Goal: Task Accomplishment & Management: Complete application form

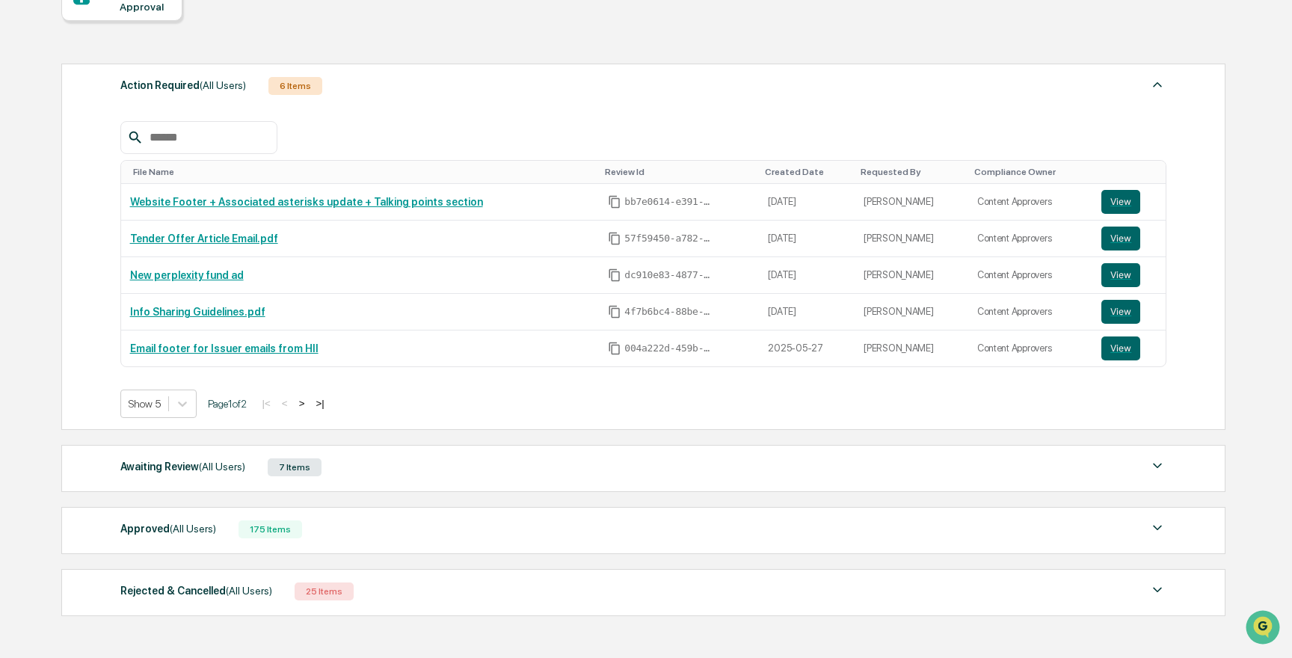
scroll to position [187, 0]
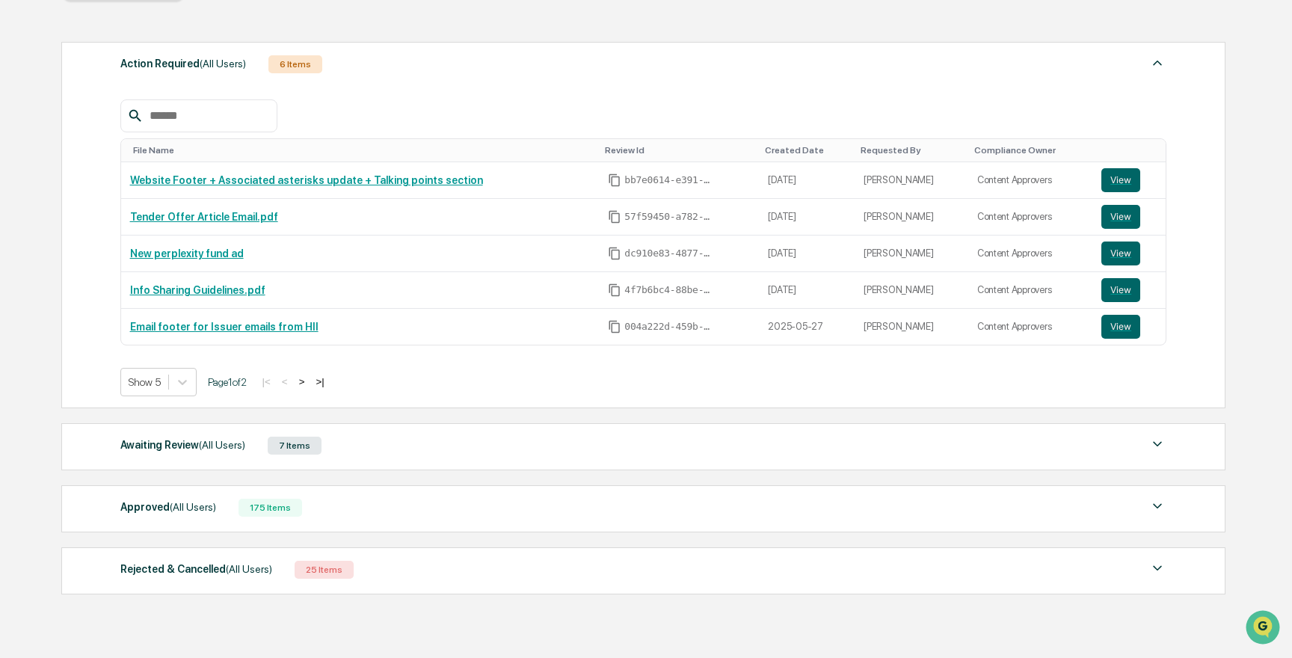
click at [405, 435] on div "Awaiting Review (All Users) 7 Items" at bounding box center [643, 445] width 1047 height 21
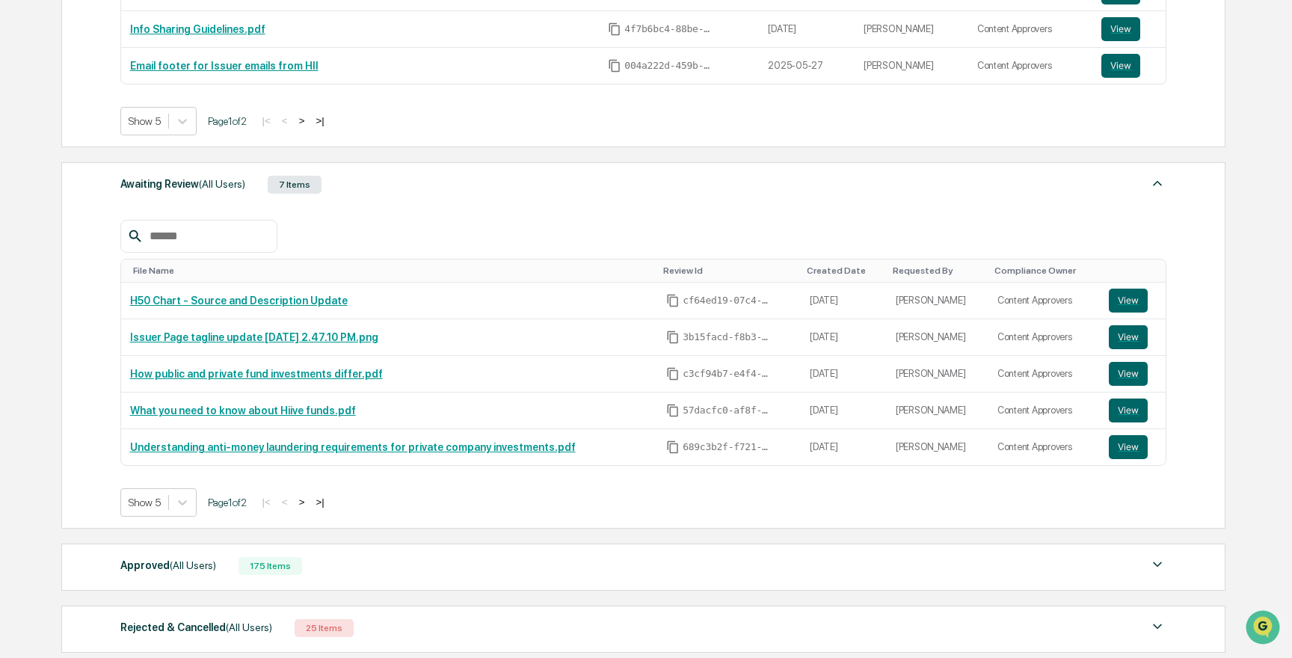
scroll to position [567, 0]
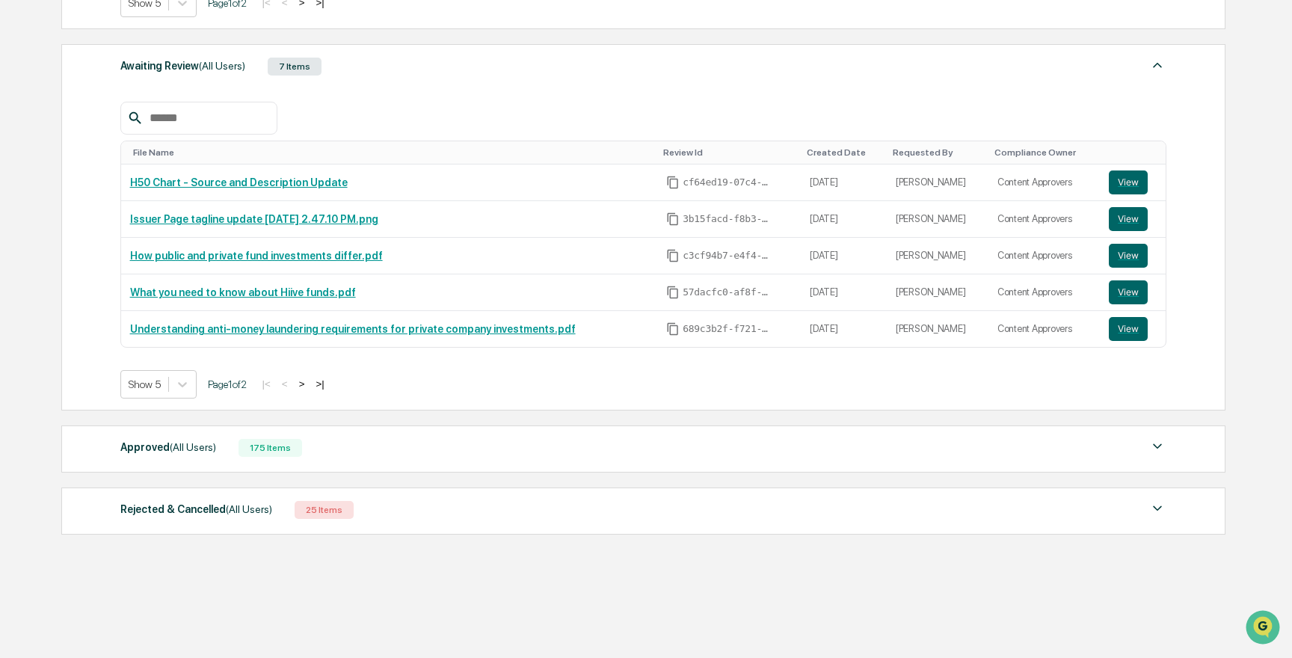
click at [416, 442] on div "Approved (All Users) 175 Items" at bounding box center [643, 447] width 1047 height 21
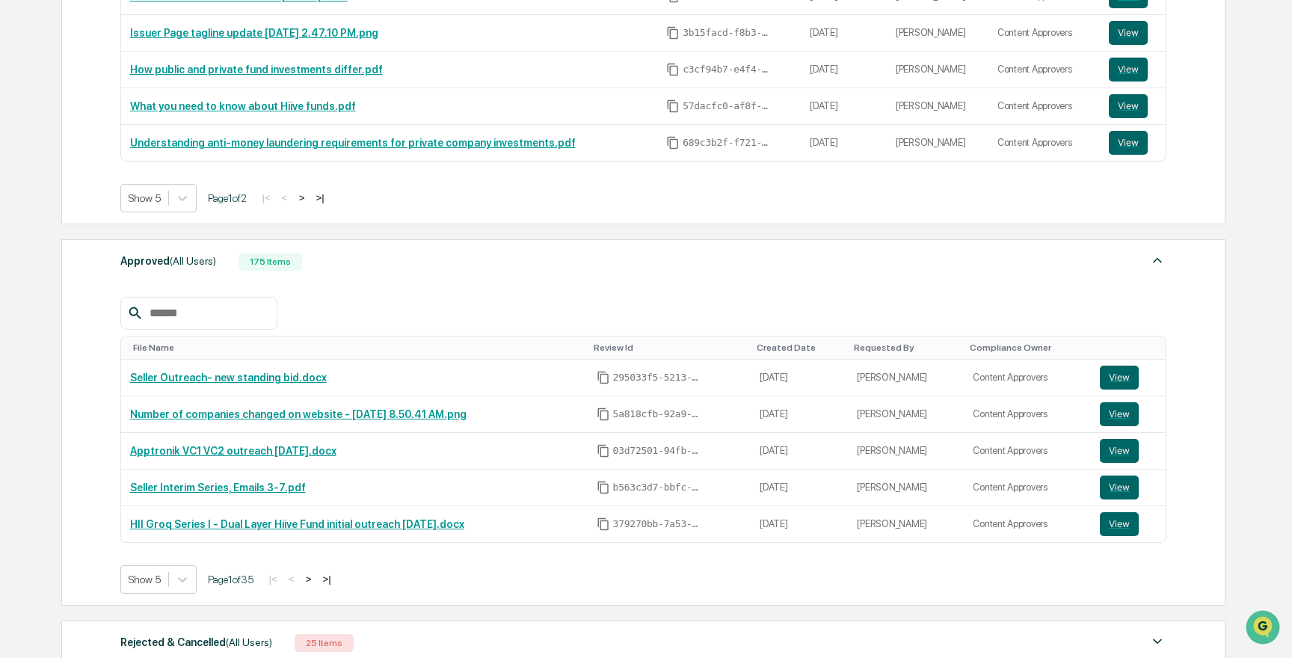
scroll to position [757, 0]
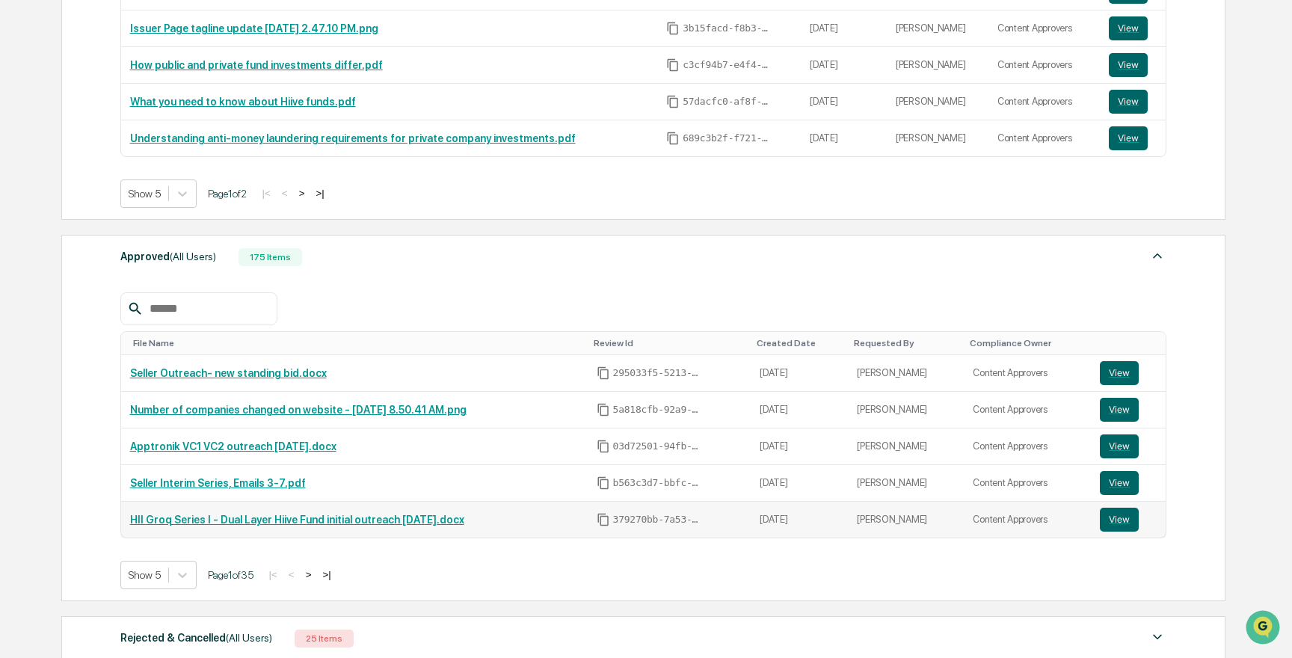
click at [460, 516] on link "HII Groq Series I - Dual Layer Hiive Fund initial outreach [DATE].docx" at bounding box center [297, 520] width 334 height 12
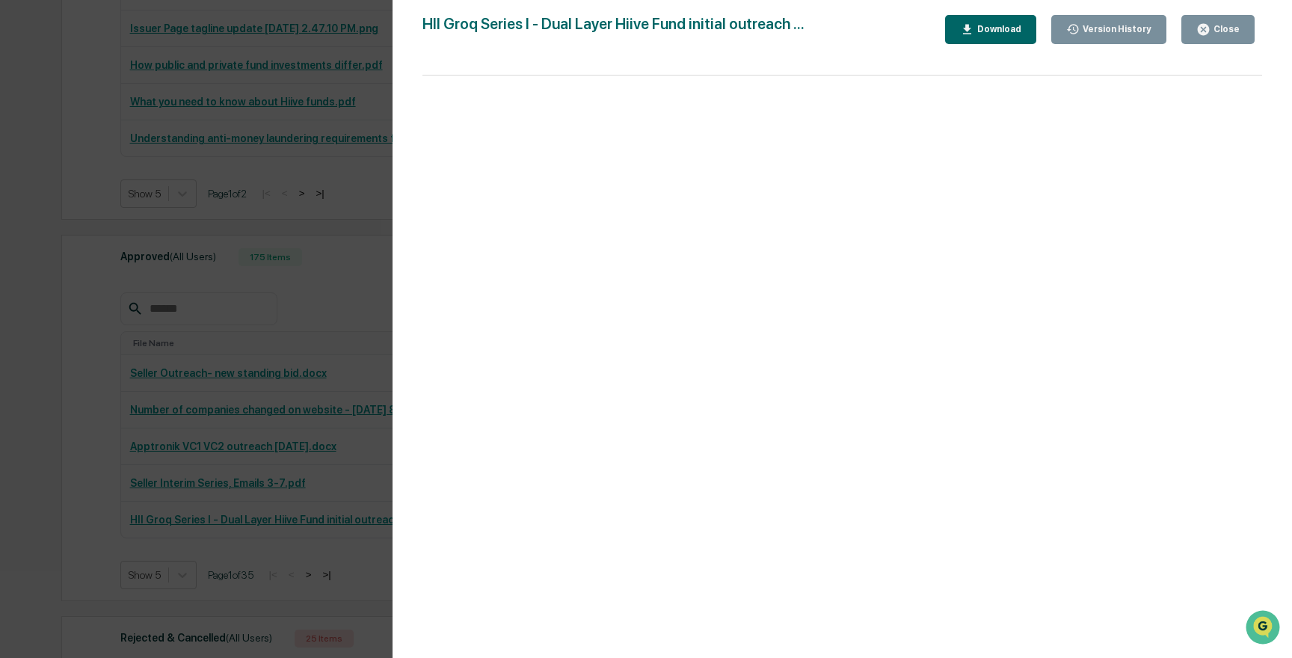
click at [223, 221] on div "Version History 08/19/2025, 08:39 PM Sean Jones 08/19/2025, 06:50 PM Sean Jones…" at bounding box center [646, 329] width 1292 height 658
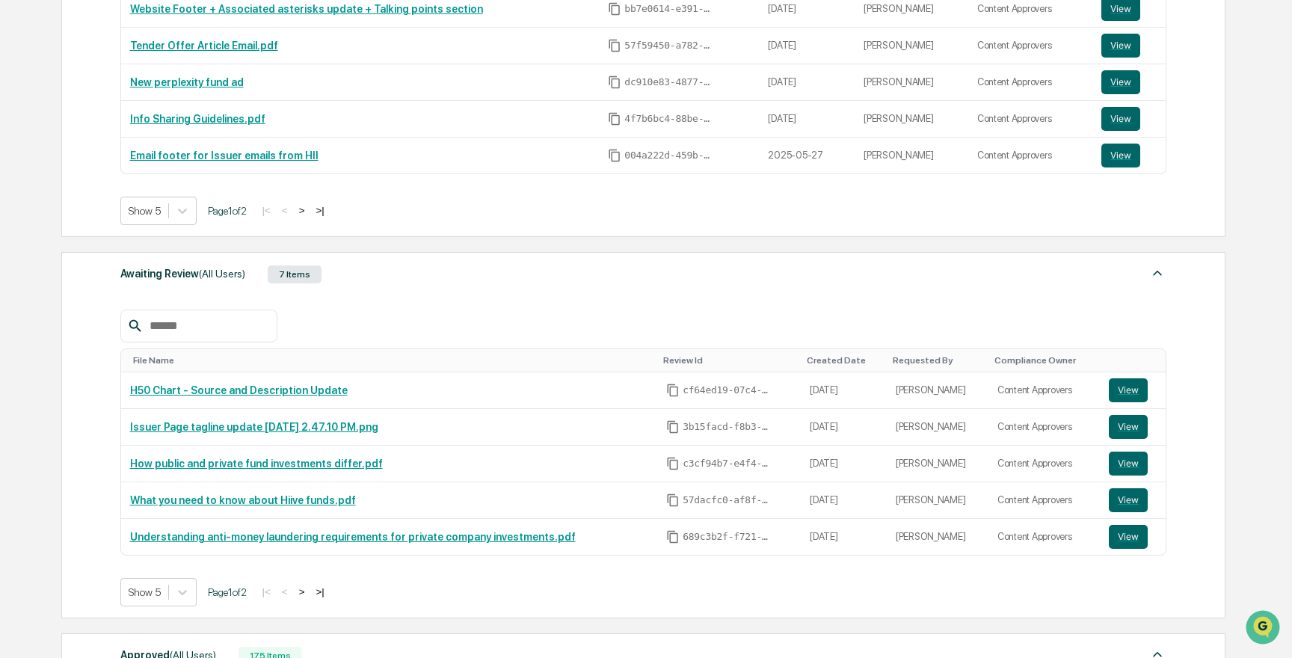
scroll to position [0, 0]
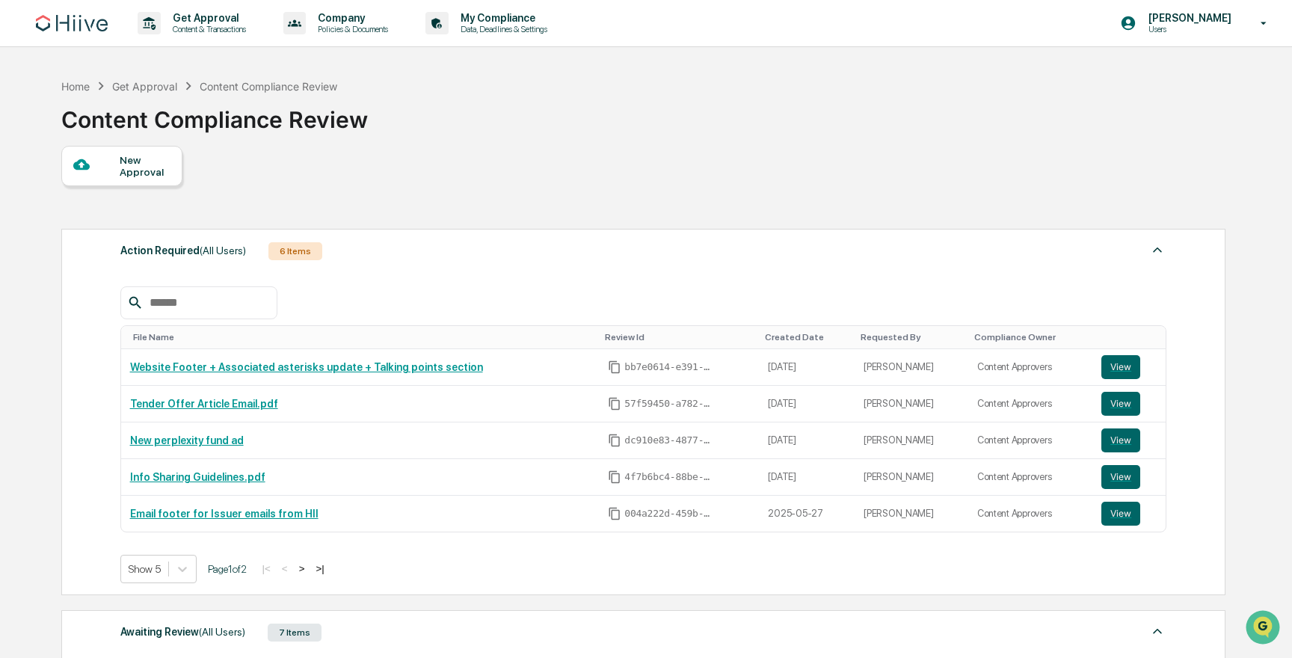
click at [121, 171] on div "New Approval" at bounding box center [145, 166] width 50 height 24
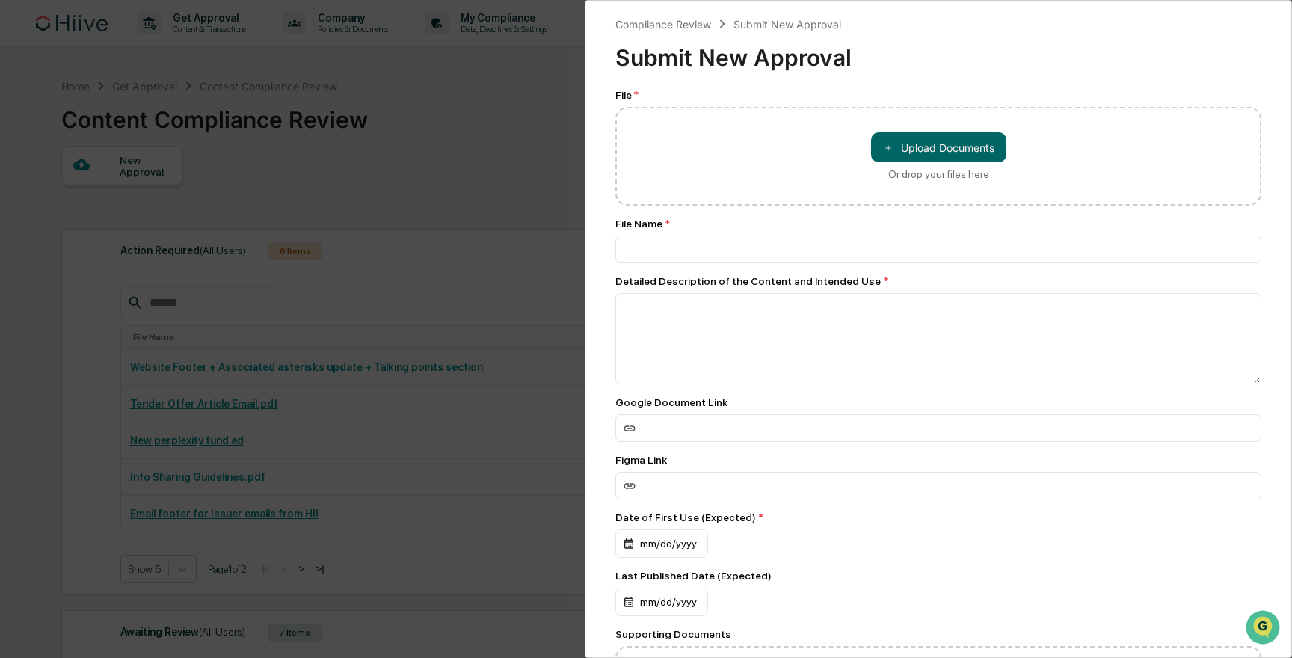
click at [467, 338] on div "Compliance Review Submit New Approval Submit New Approval File * ＋ Upload Docum…" at bounding box center [646, 329] width 1292 height 658
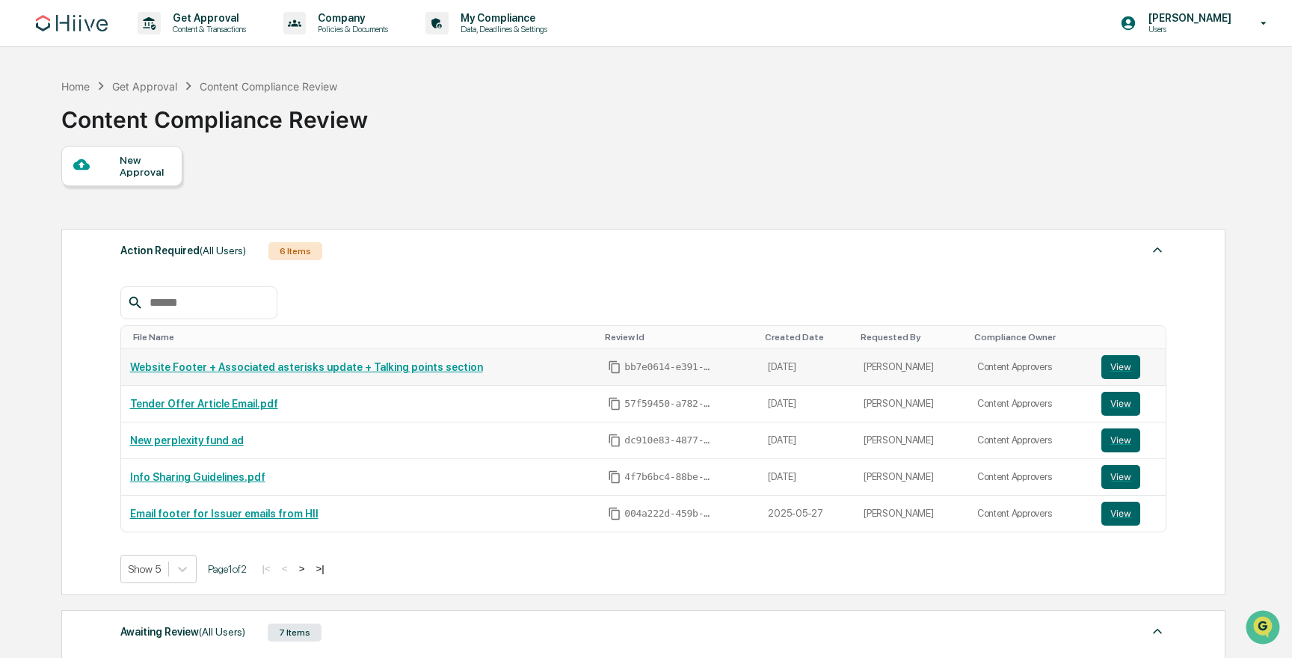
click at [423, 369] on link "Website Footer + Associated asterisks update + Talking points section" at bounding box center [306, 367] width 353 height 12
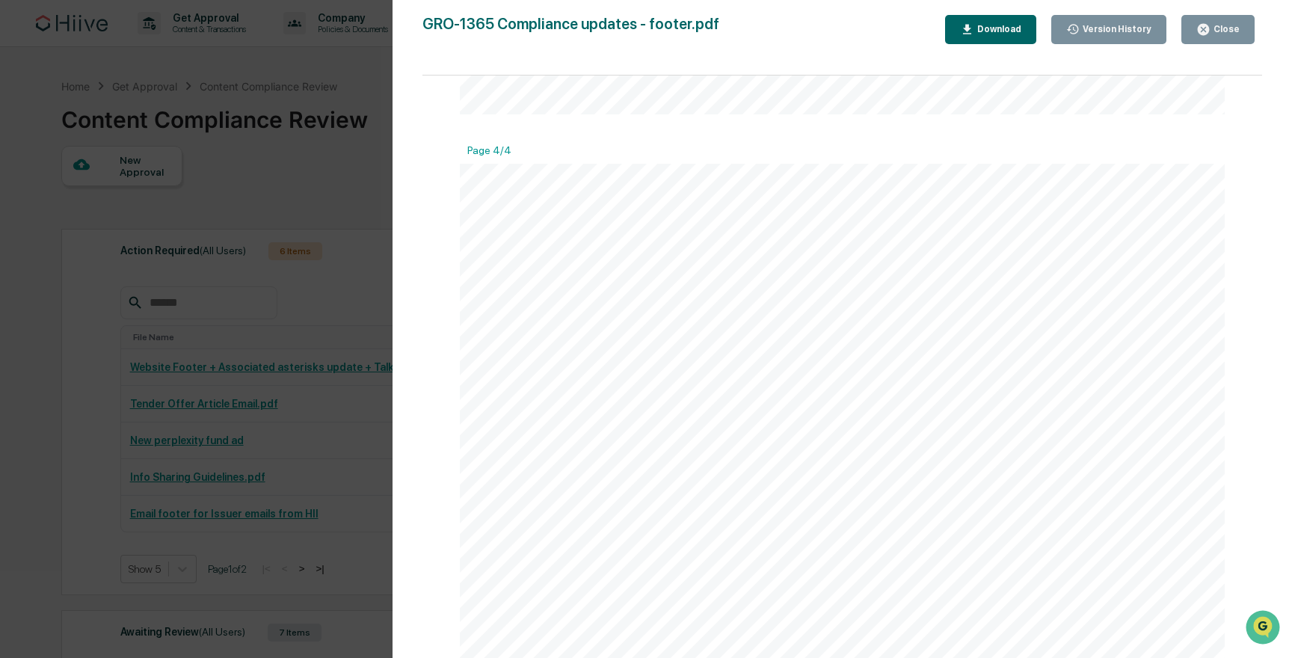
scroll to position [3020, 0]
click at [224, 459] on div "Version History 08/21/2025, 06:17 PM Josh Reding GRO-1365 Compliance updates - …" at bounding box center [646, 329] width 1292 height 658
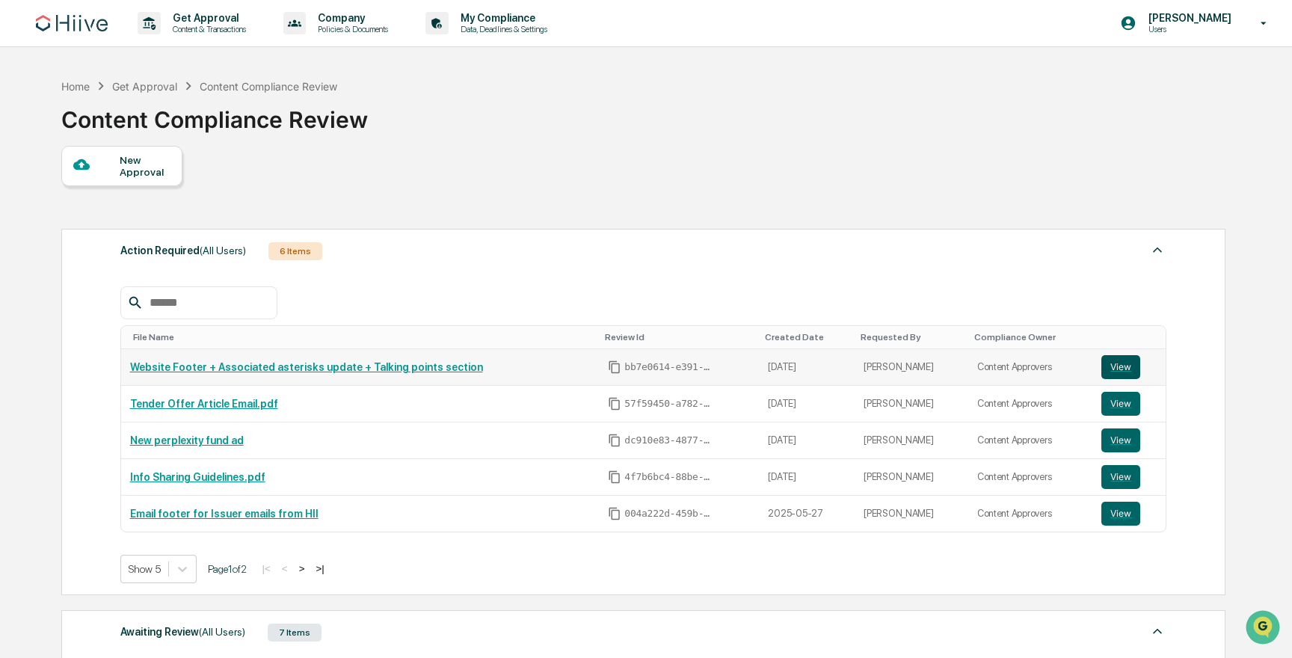
click at [1136, 362] on button "View" at bounding box center [1120, 367] width 39 height 24
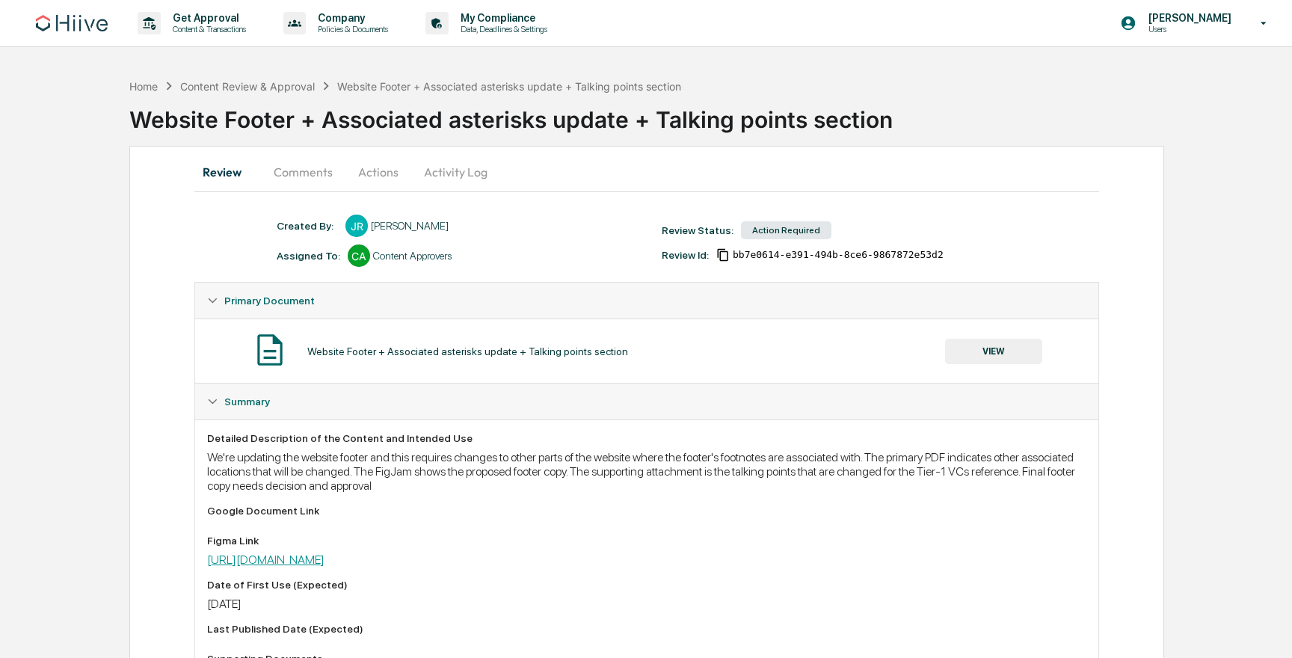
click at [324, 560] on link "[URL][DOMAIN_NAME]" at bounding box center [265, 559] width 117 height 14
click at [461, 170] on button "Activity Log" at bounding box center [455, 172] width 87 height 36
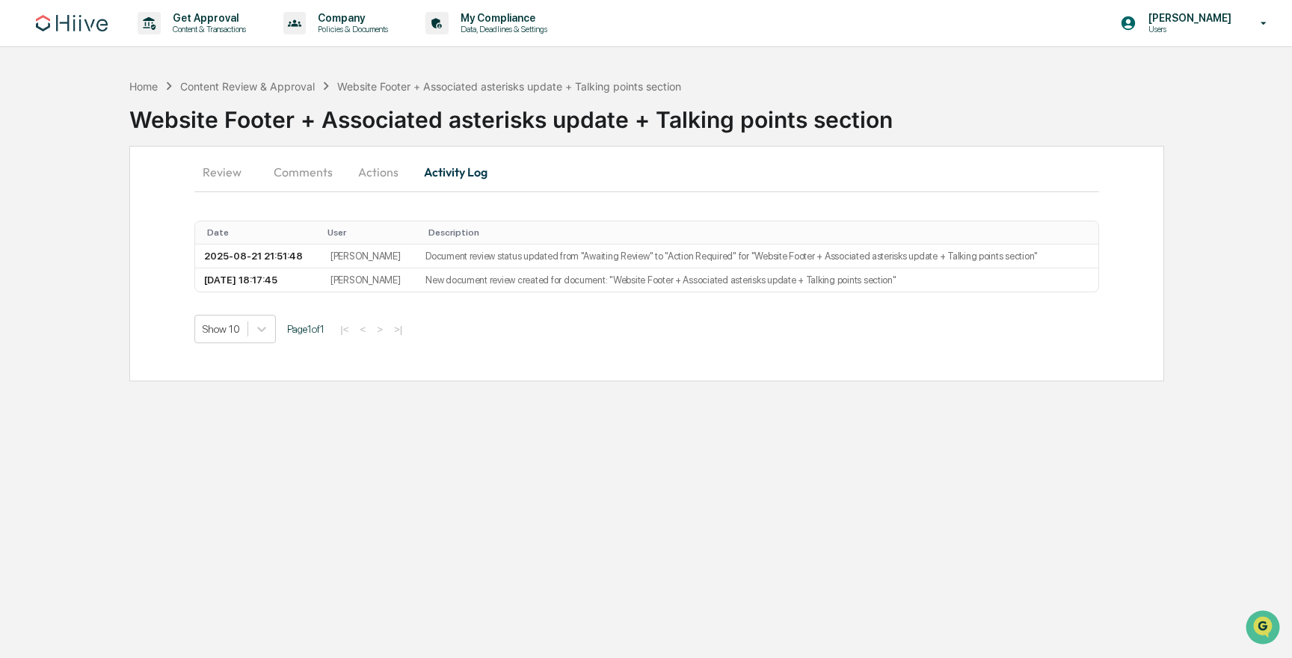
click at [374, 175] on button "Actions" at bounding box center [378, 172] width 67 height 36
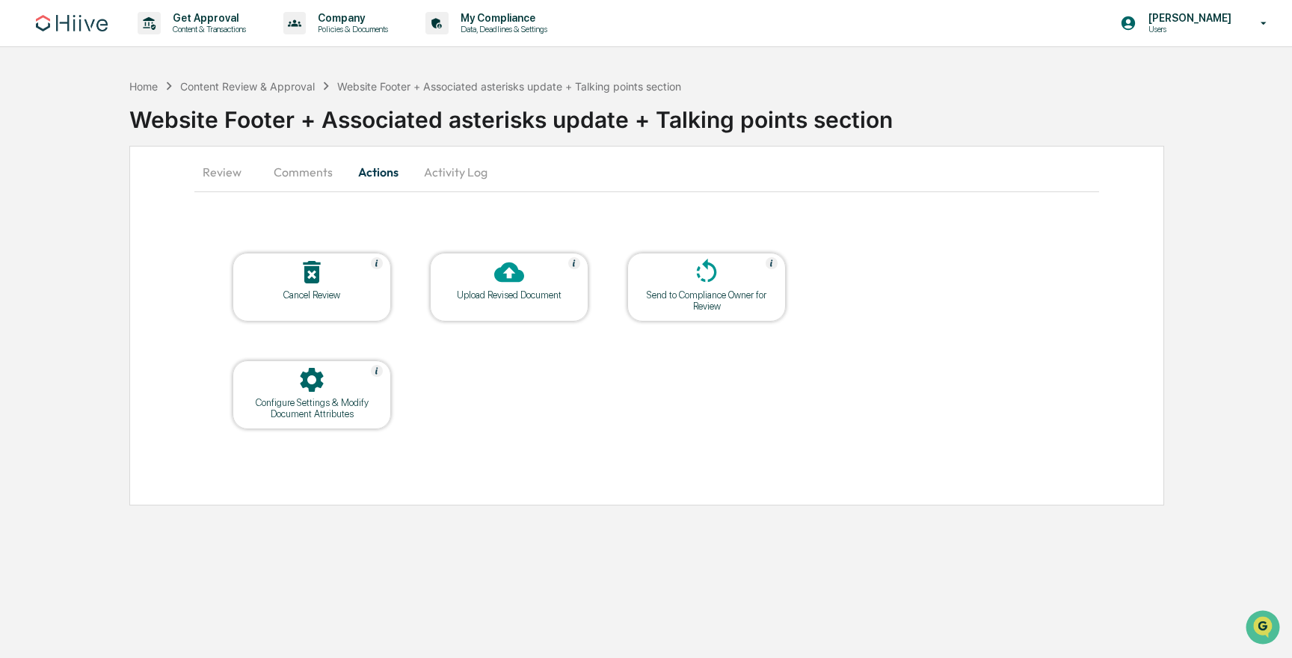
click at [348, 397] on div "Configure Settings & Modify Document Attributes" at bounding box center [311, 408] width 135 height 22
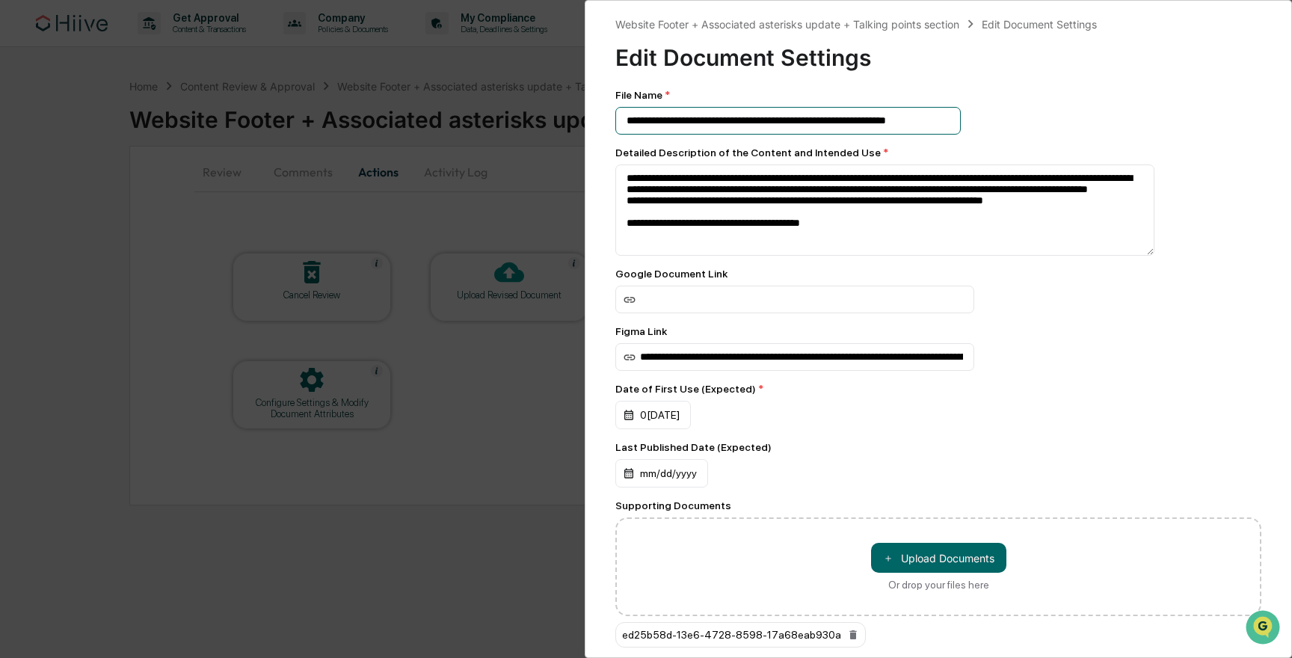
click at [712, 122] on input "**********" at bounding box center [787, 121] width 345 height 28
drag, startPoint x: 712, startPoint y: 122, endPoint x: 579, endPoint y: 122, distance: 133.1
click at [579, 122] on div "**********" at bounding box center [646, 329] width 1292 height 658
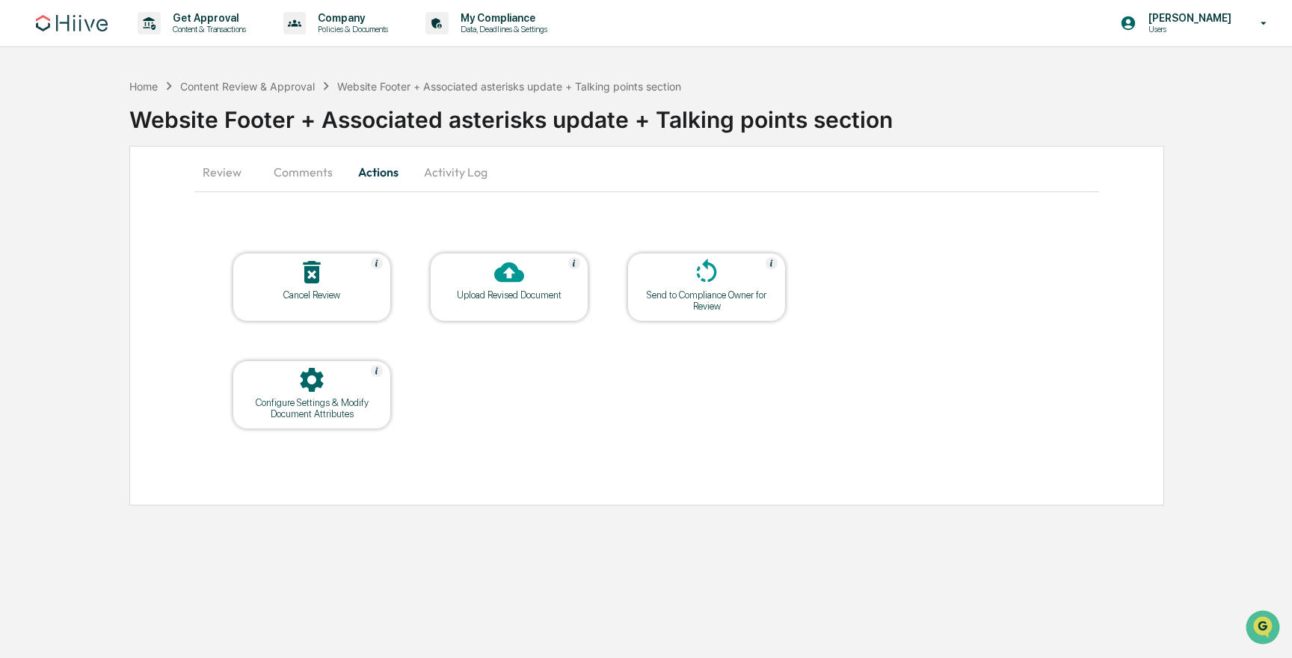
click at [291, 381] on div at bounding box center [312, 381] width 150 height 32
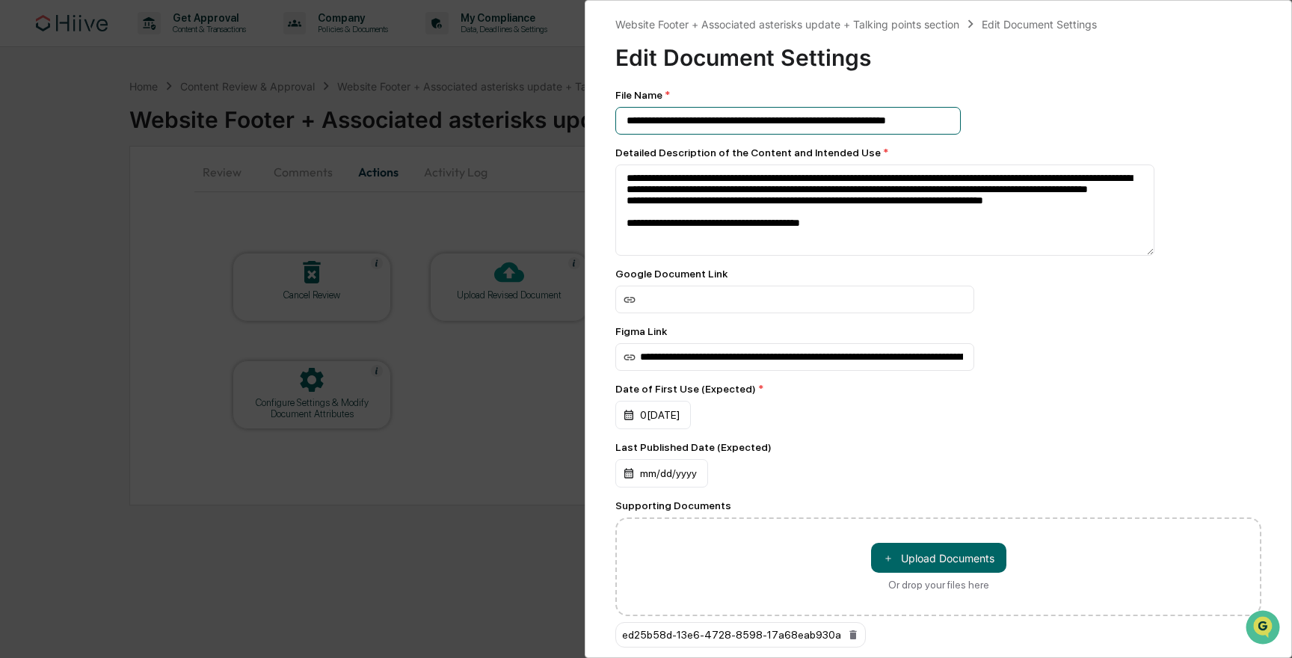
click at [709, 125] on input "**********" at bounding box center [787, 121] width 345 height 28
drag, startPoint x: 759, startPoint y: 117, endPoint x: 950, endPoint y: 116, distance: 191.4
click at [950, 116] on input "**********" at bounding box center [787, 121] width 345 height 28
type input "**********"
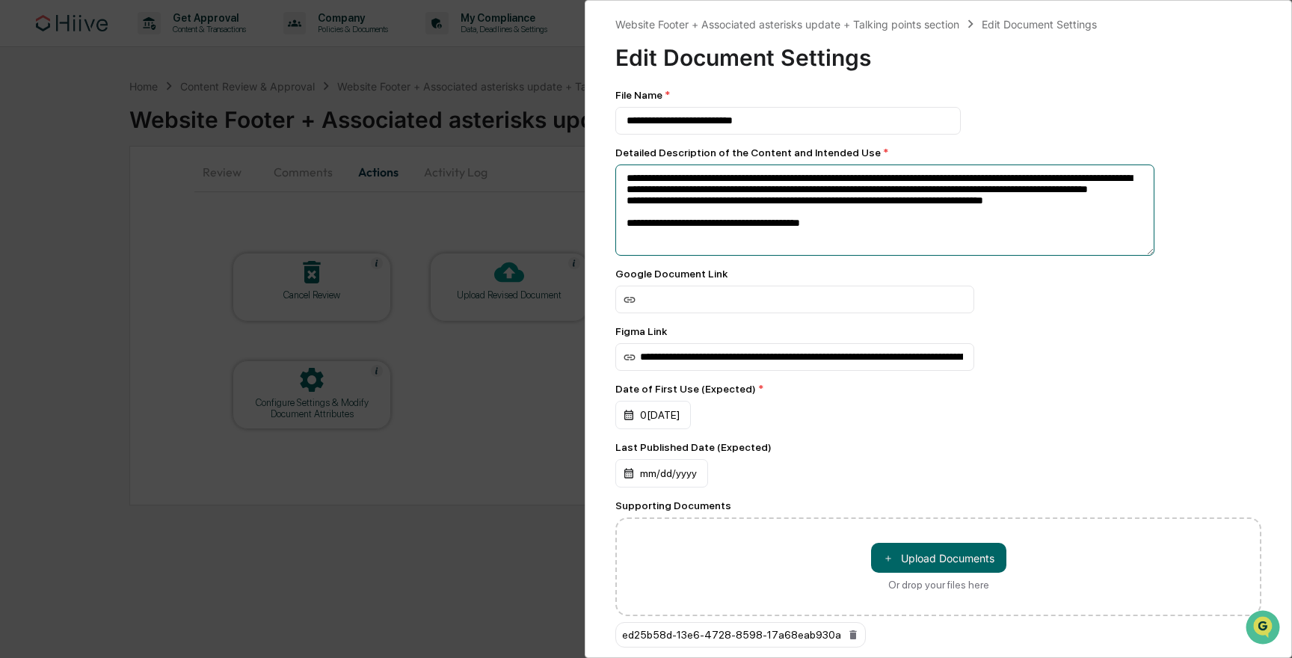
click at [864, 196] on textarea "**********" at bounding box center [884, 209] width 539 height 91
drag, startPoint x: 815, startPoint y: 194, endPoint x: 1003, endPoint y: 238, distance: 193.5
click at [1004, 238] on textarea "**********" at bounding box center [884, 209] width 539 height 91
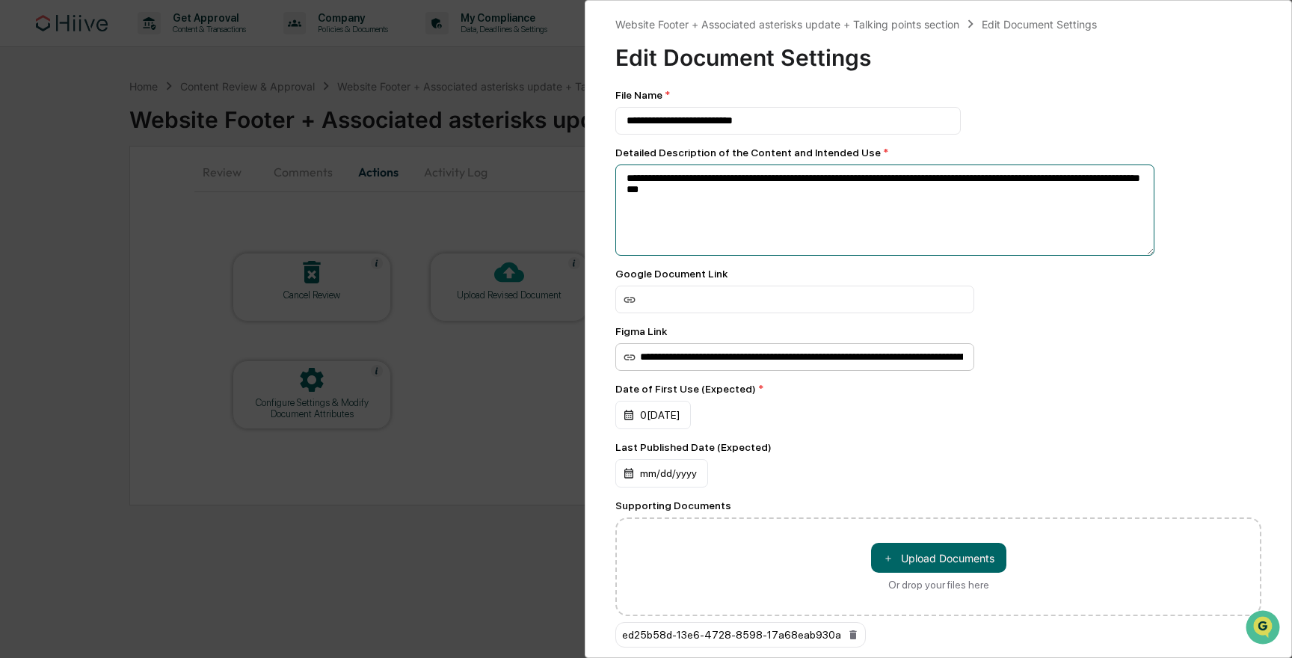
type textarea "**********"
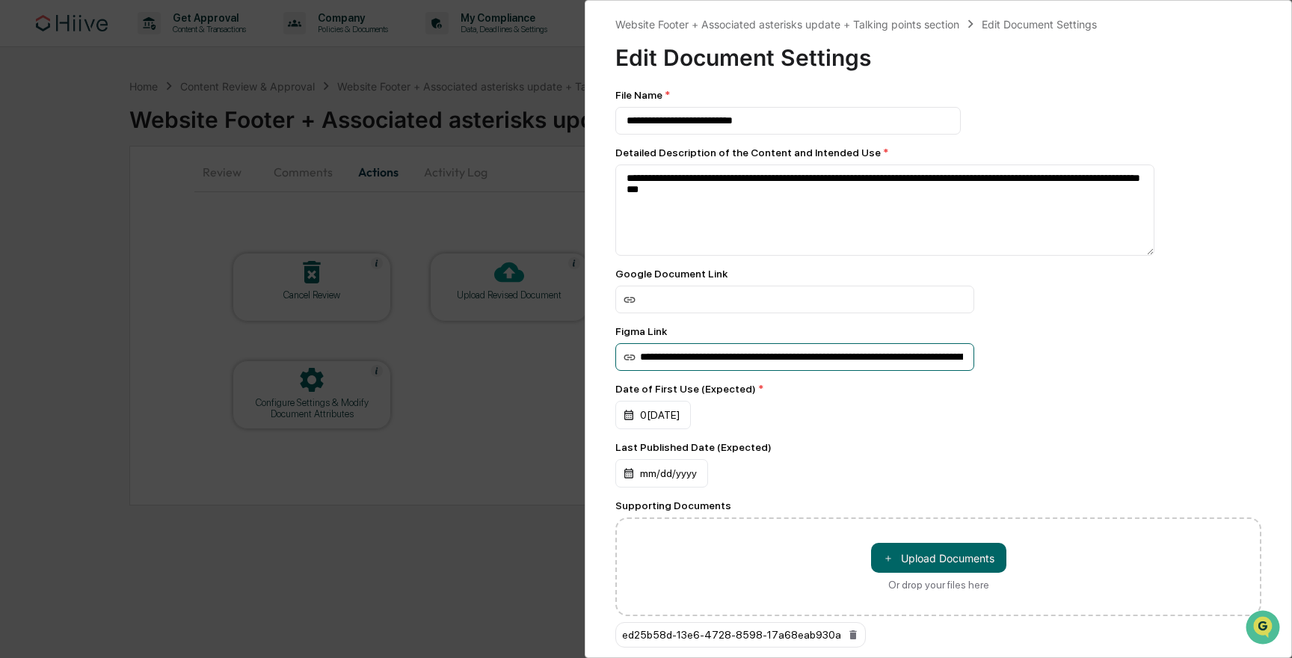
click at [871, 313] on input "**********" at bounding box center [794, 300] width 359 height 28
click at [743, 313] on input at bounding box center [794, 300] width 359 height 28
click at [740, 313] on input at bounding box center [794, 300] width 359 height 28
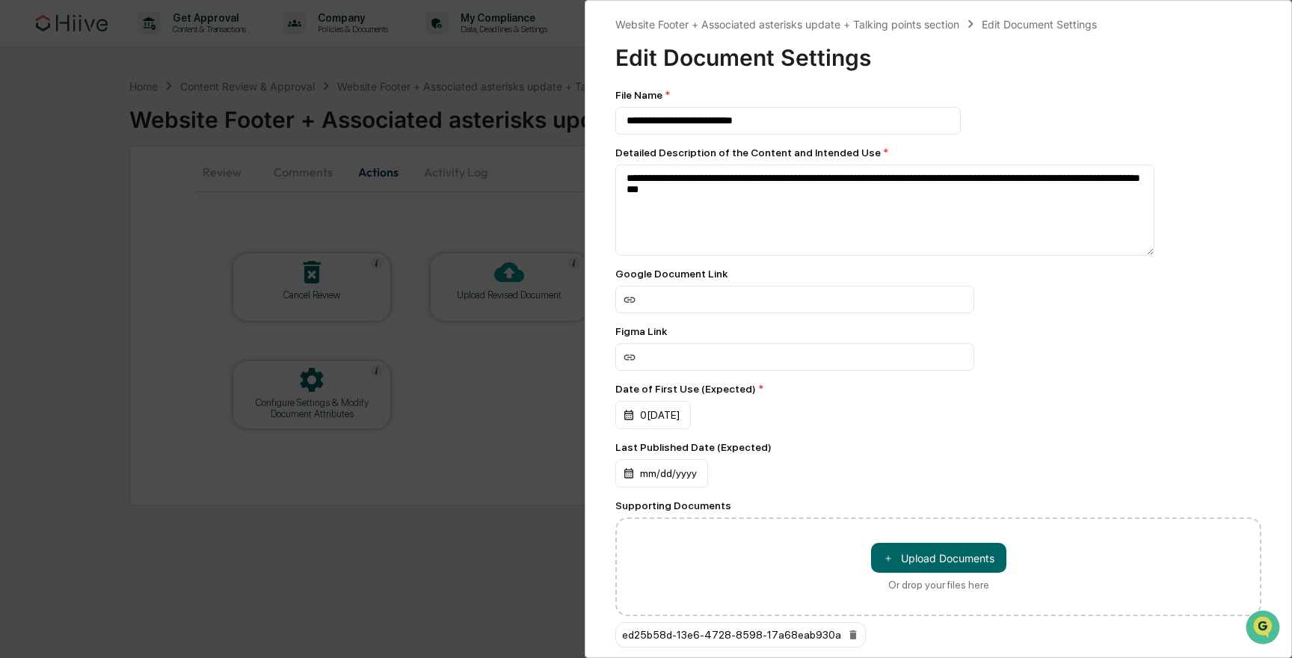
click at [831, 426] on div "08/29/2025" at bounding box center [938, 415] width 646 height 28
click at [732, 313] on input at bounding box center [794, 300] width 359 height 28
paste input "**********"
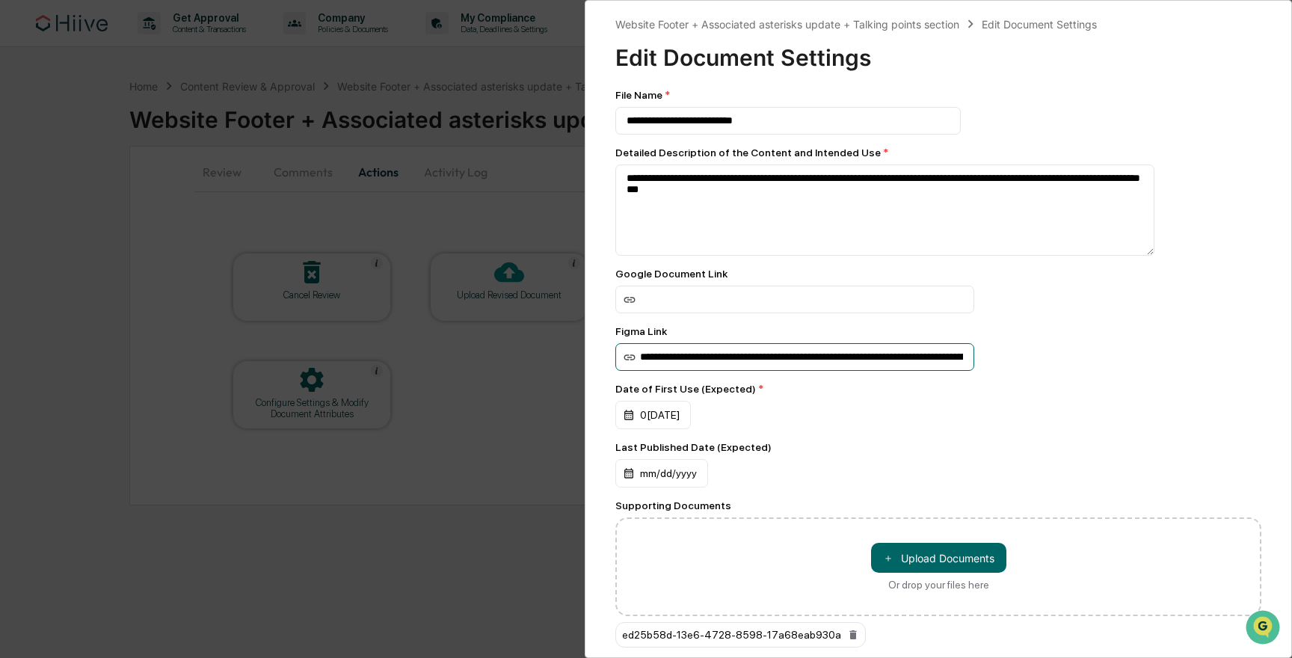
scroll to position [0, 173]
type input "**********"
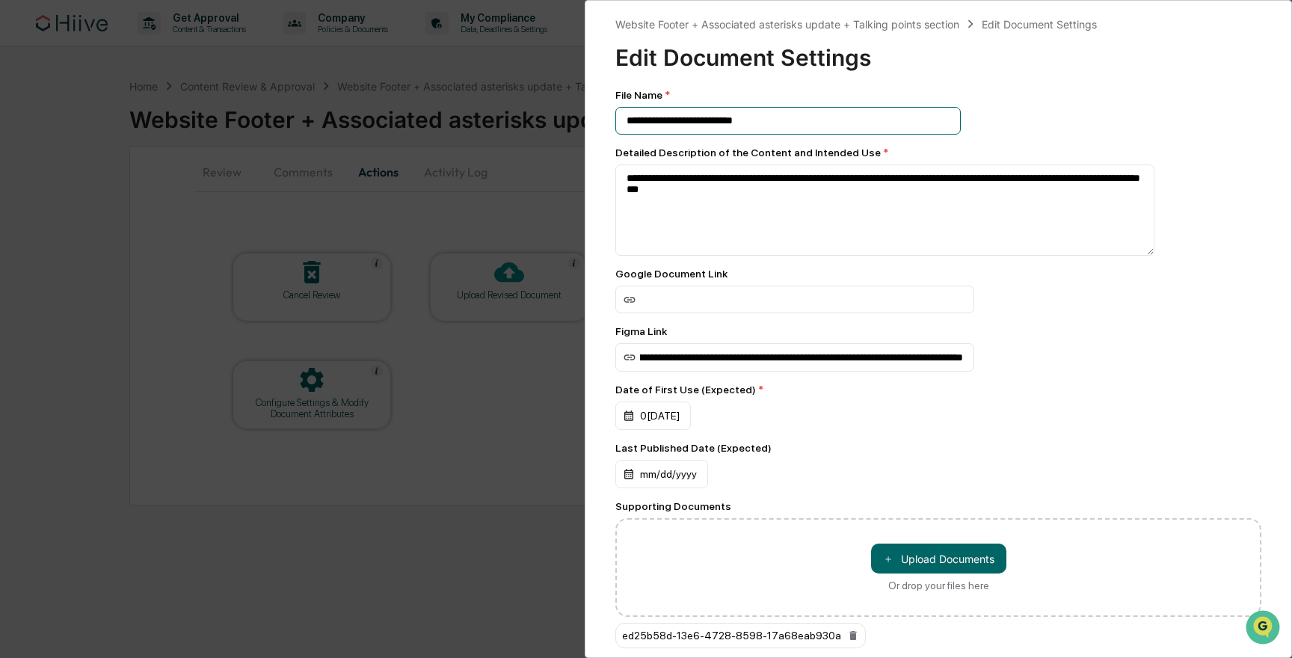
scroll to position [0, 0]
click at [774, 115] on input "**********" at bounding box center [787, 121] width 345 height 28
click at [745, 121] on input "**********" at bounding box center [787, 121] width 345 height 28
click at [624, 123] on input "**********" at bounding box center [787, 121] width 345 height 28
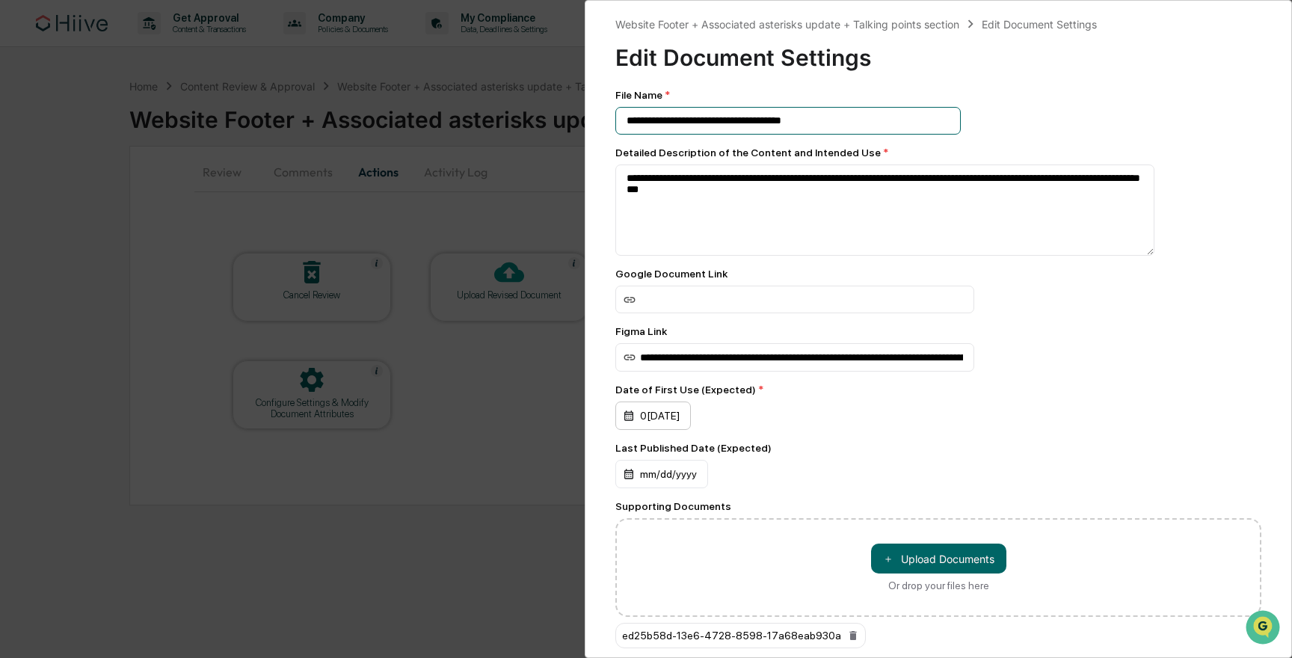
type input "**********"
click at [691, 423] on div "08/29/2025" at bounding box center [653, 415] width 76 height 28
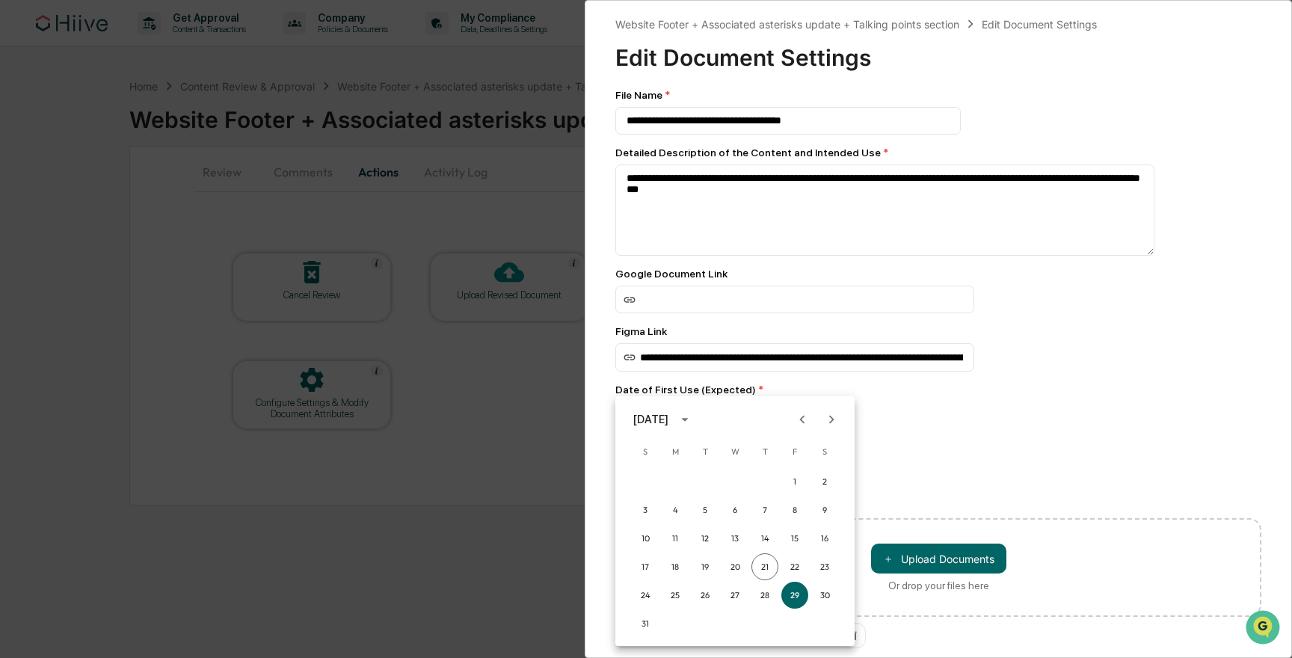
click at [823, 423] on icon "Next month" at bounding box center [831, 419] width 16 height 16
click at [796, 482] on button "5" at bounding box center [794, 481] width 27 height 27
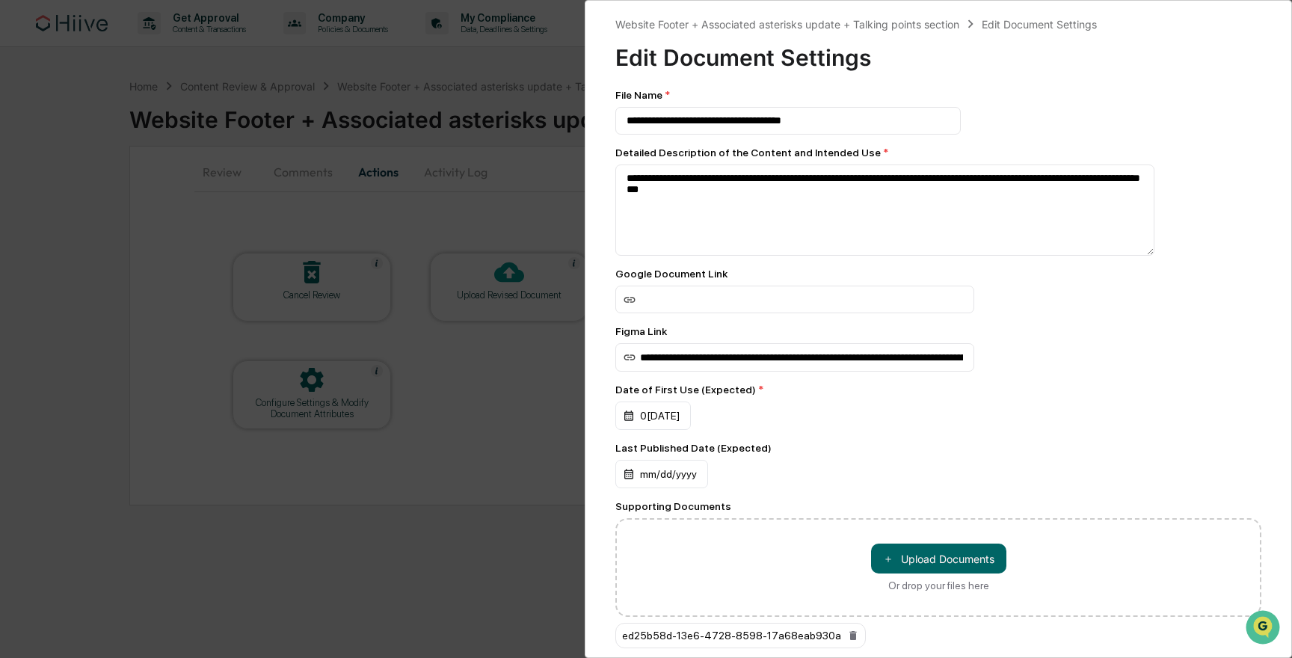
click at [921, 395] on div "Last Published Date (Expected)" at bounding box center [938, 390] width 646 height 12
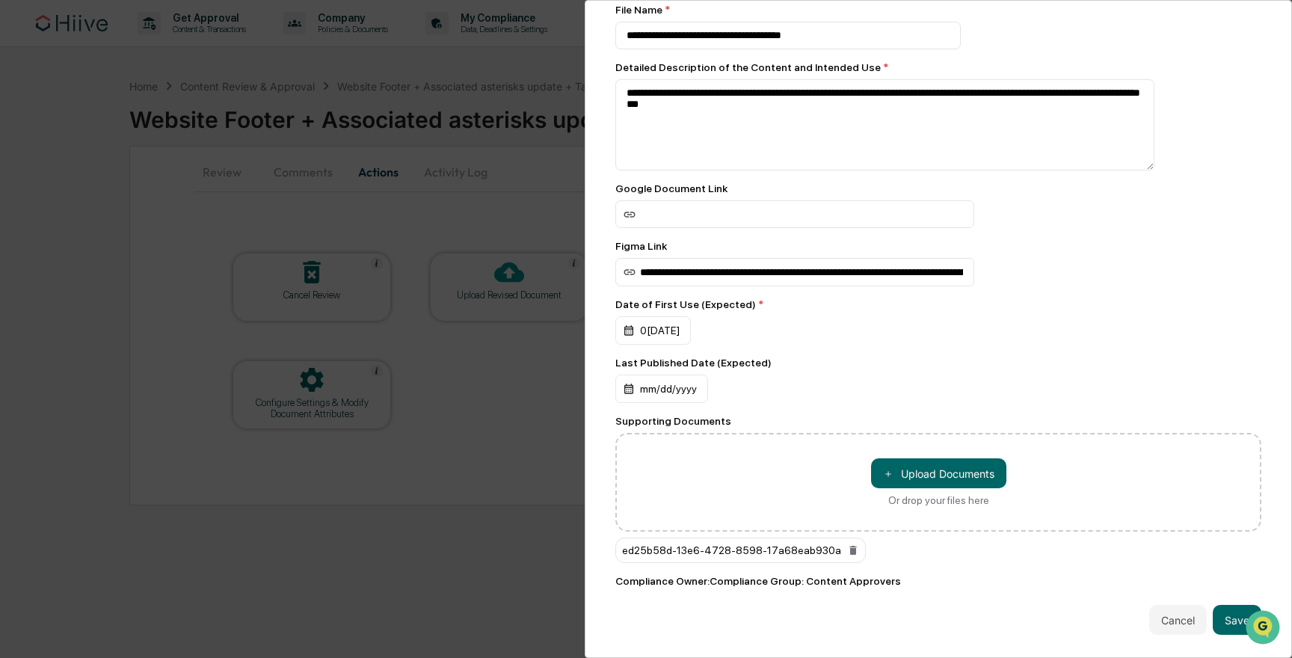
click at [1208, 615] on div "Cancel Save" at bounding box center [938, 620] width 646 height 30
click at [1223, 618] on button "Save" at bounding box center [1237, 620] width 49 height 30
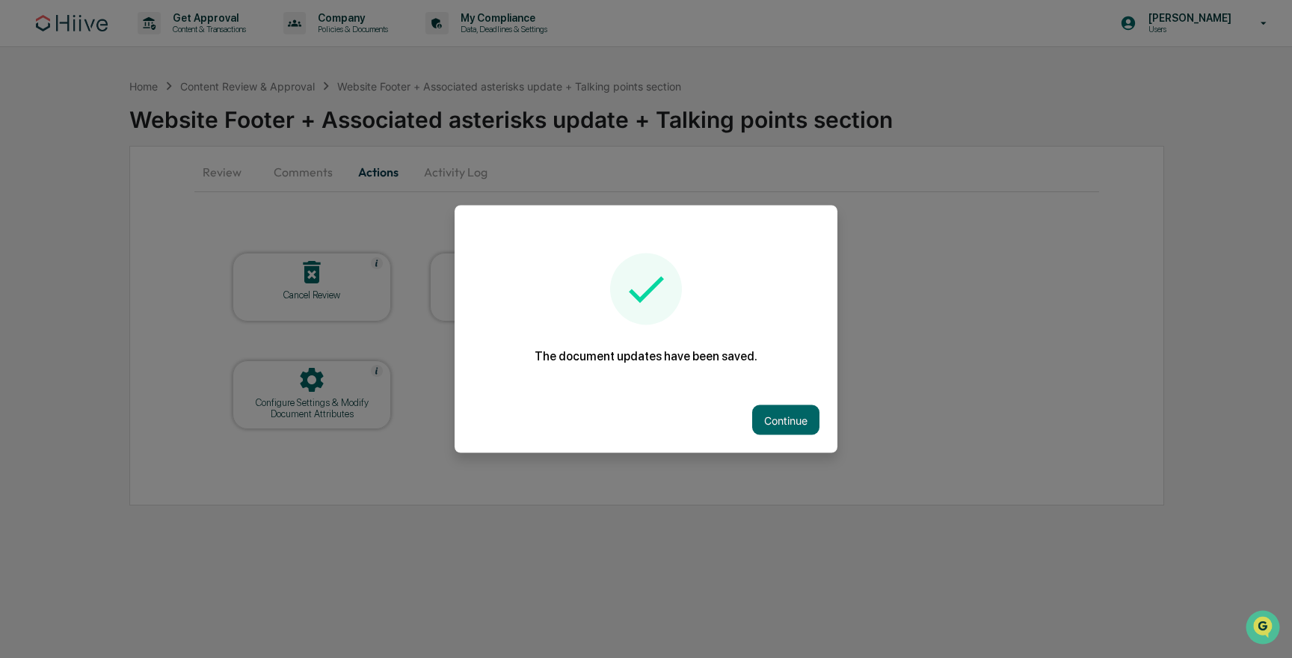
click at [793, 416] on button "Continue" at bounding box center [785, 420] width 67 height 30
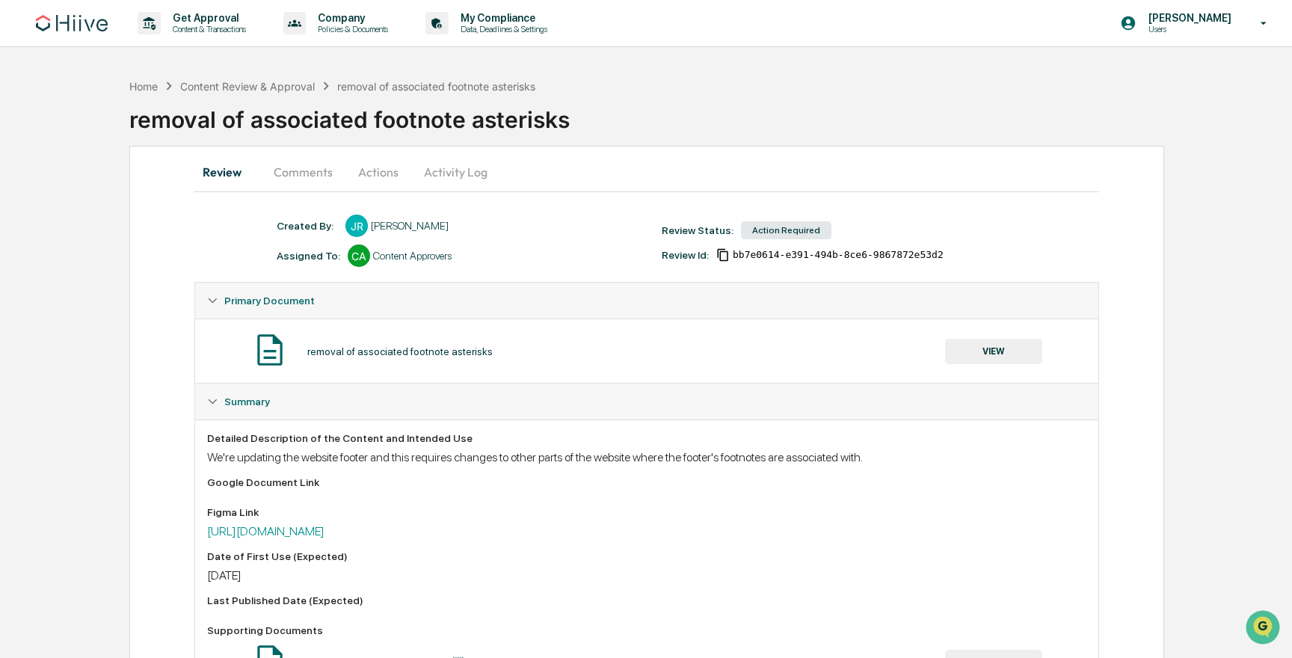
click at [384, 176] on button "Actions" at bounding box center [378, 172] width 67 height 36
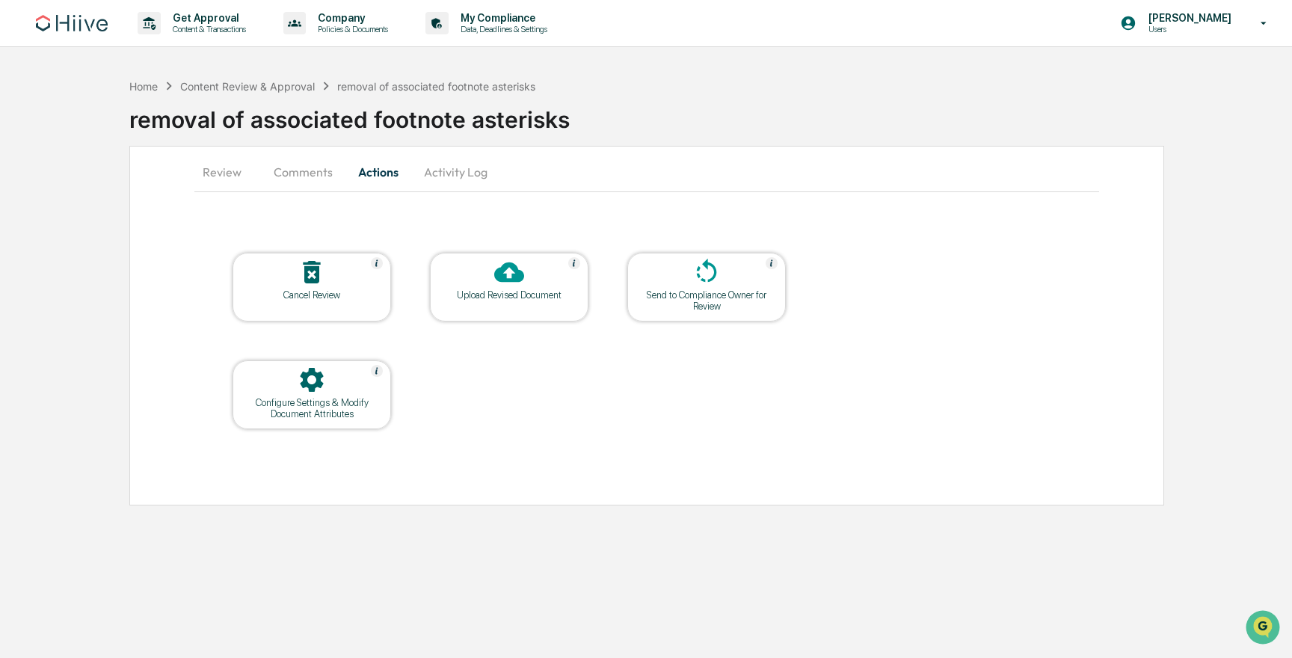
click at [357, 367] on div at bounding box center [312, 381] width 150 height 32
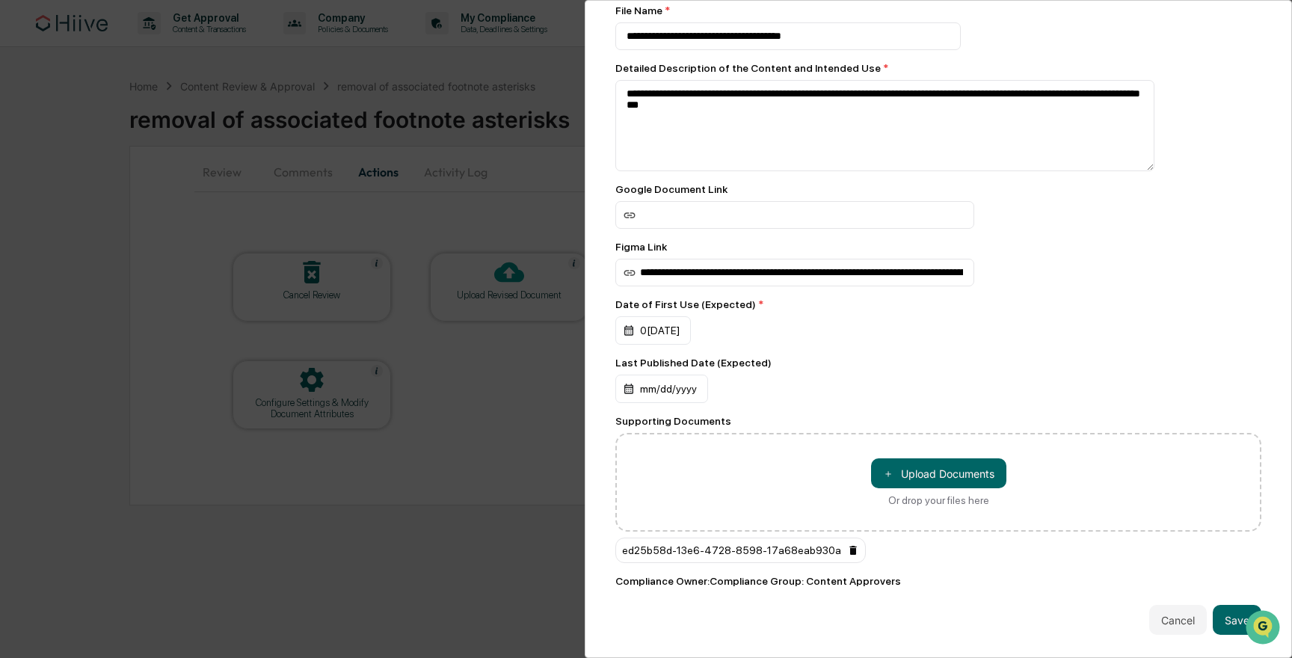
click at [847, 551] on icon at bounding box center [853, 550] width 12 height 12
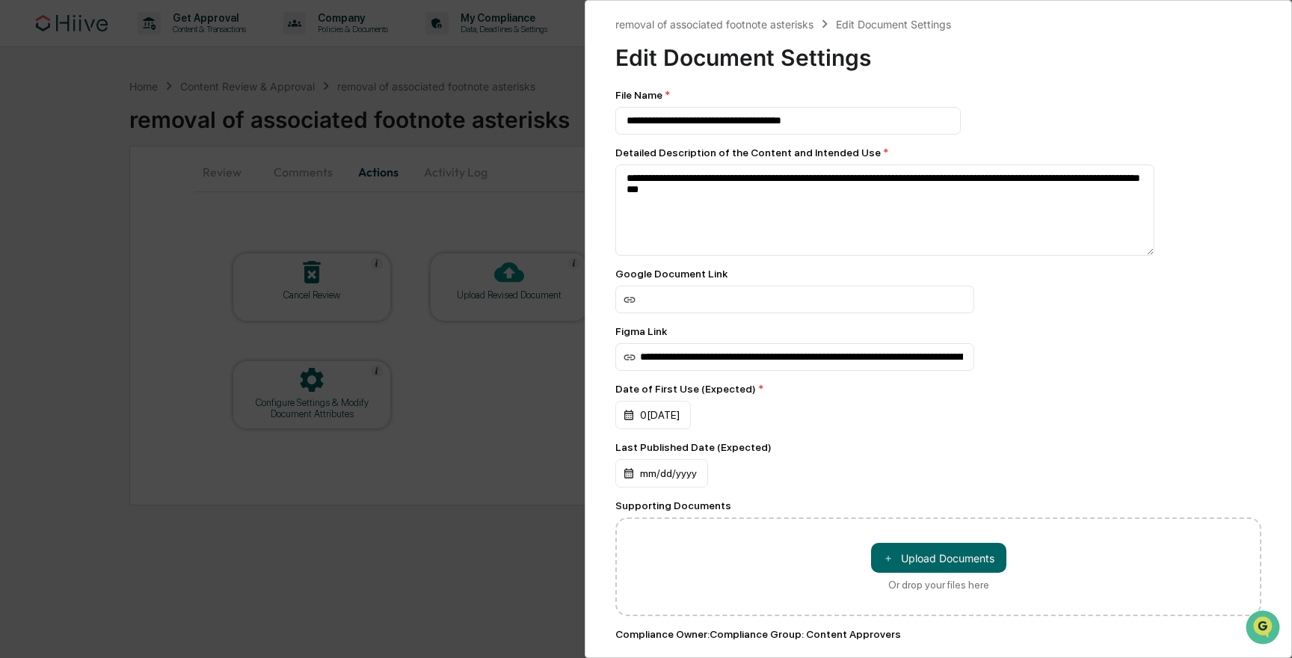
scroll to position [60, 0]
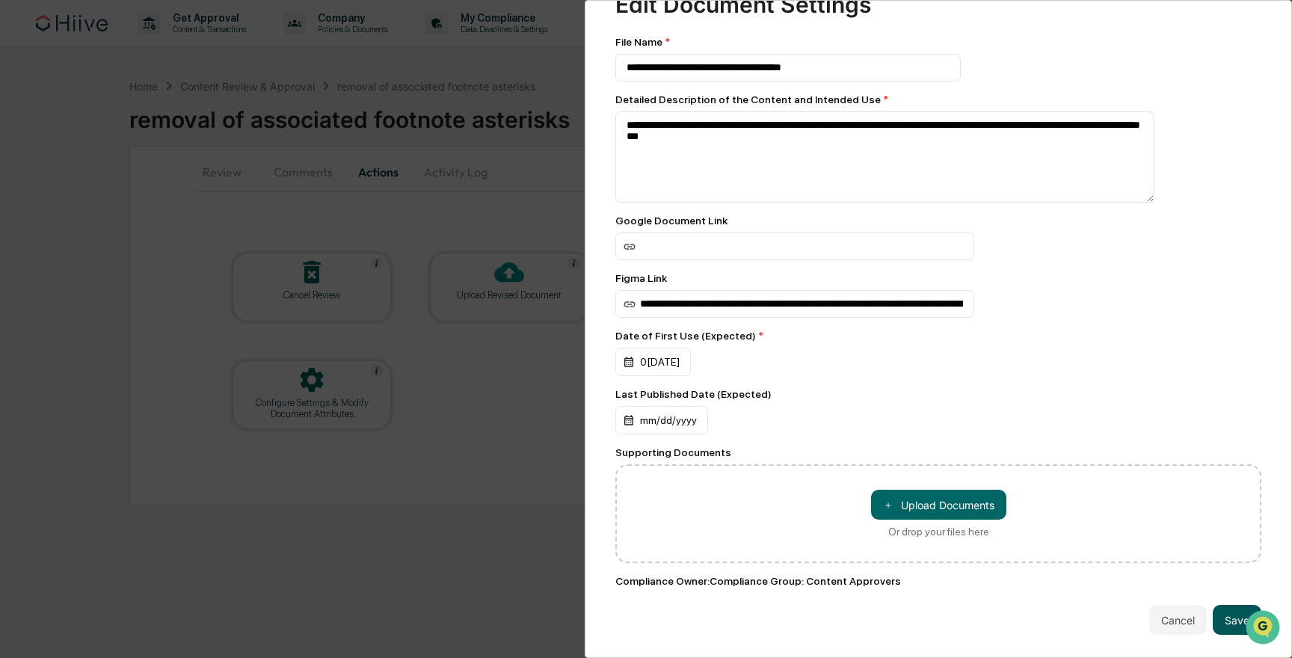
click at [1225, 620] on button "Save" at bounding box center [1237, 620] width 49 height 30
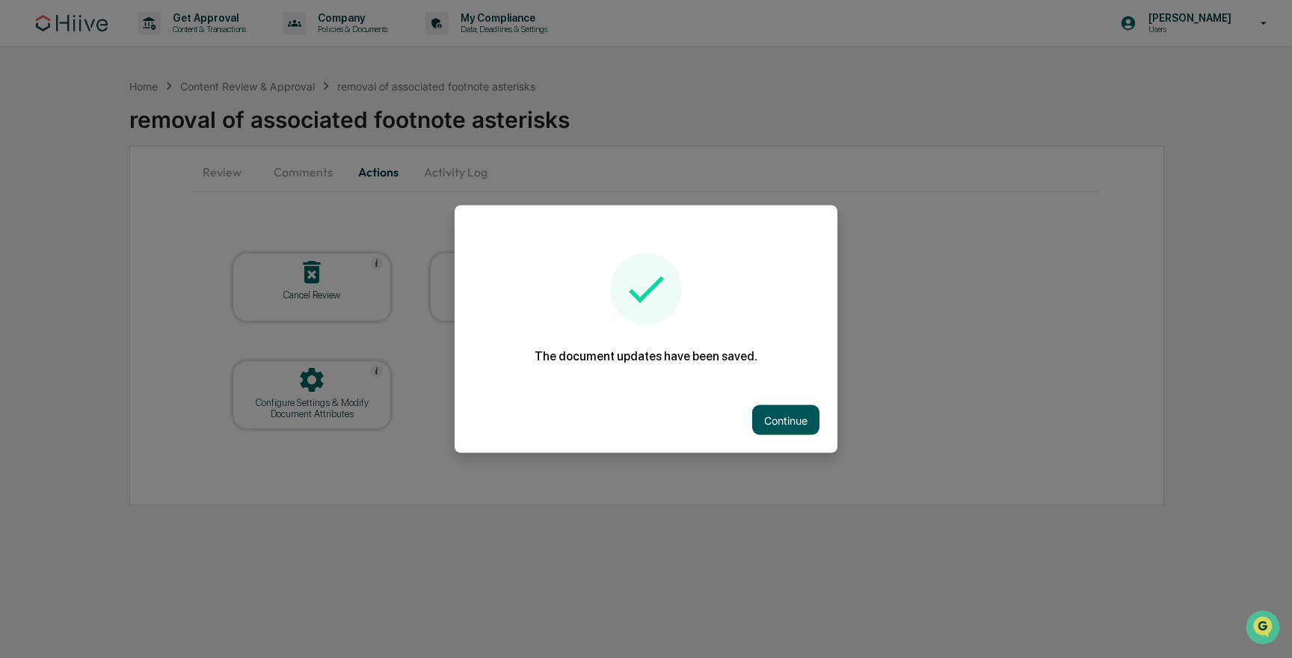
click at [778, 419] on button "Continue" at bounding box center [785, 420] width 67 height 30
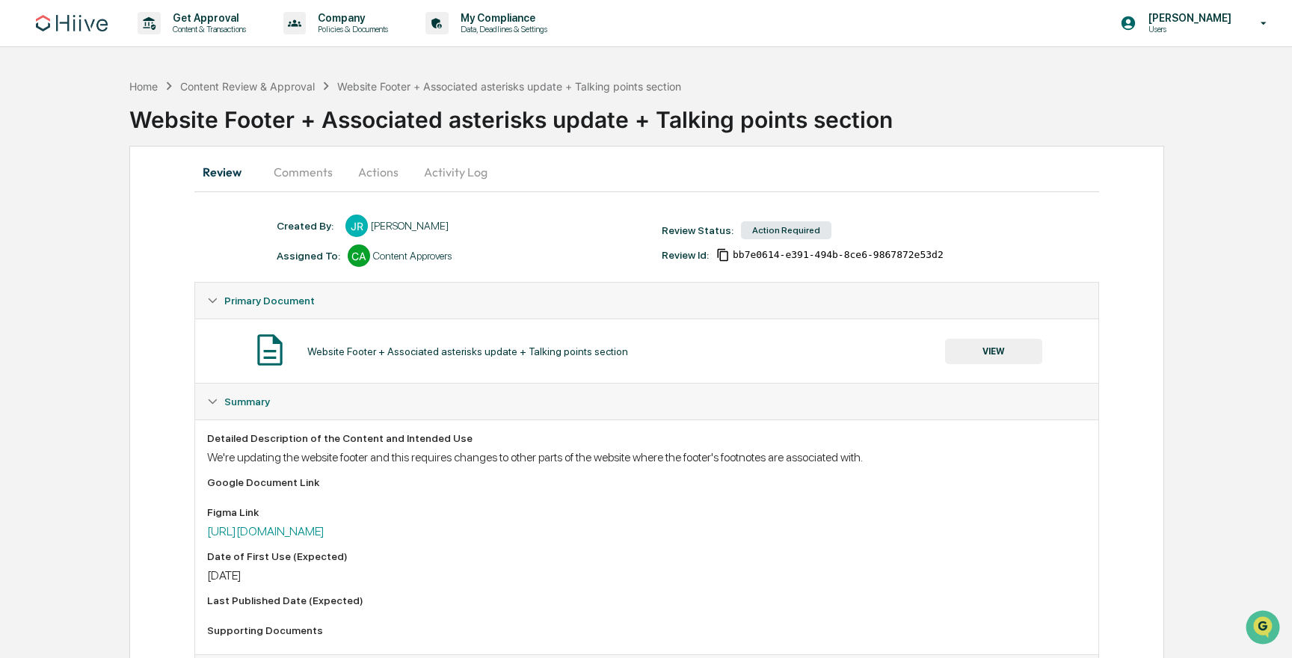
click at [357, 167] on button "Actions" at bounding box center [378, 172] width 67 height 36
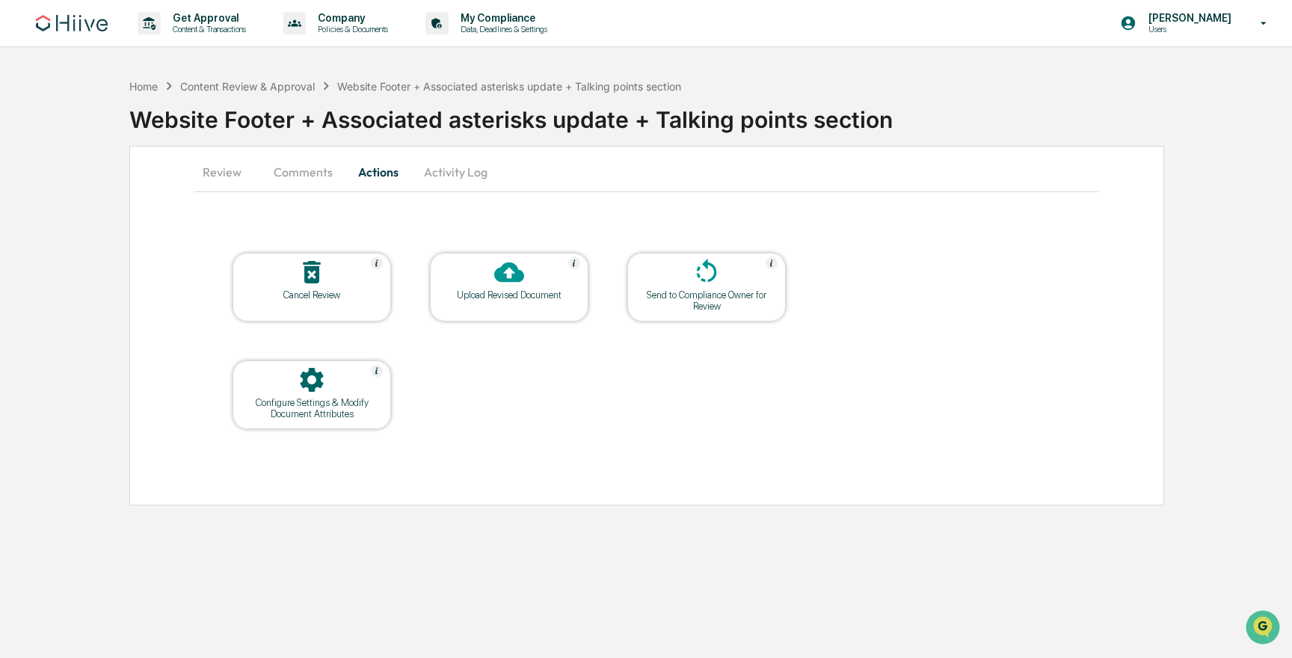
click at [348, 387] on div at bounding box center [312, 381] width 150 height 32
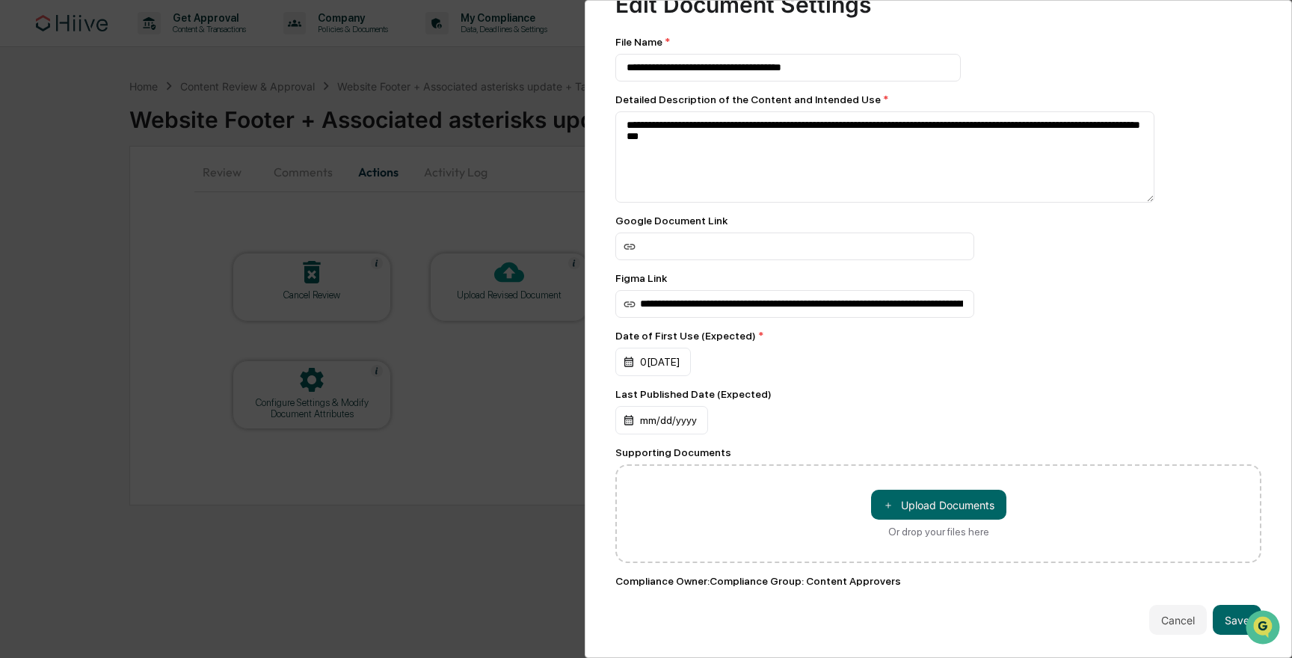
click at [334, 481] on div "**********" at bounding box center [646, 329] width 1292 height 658
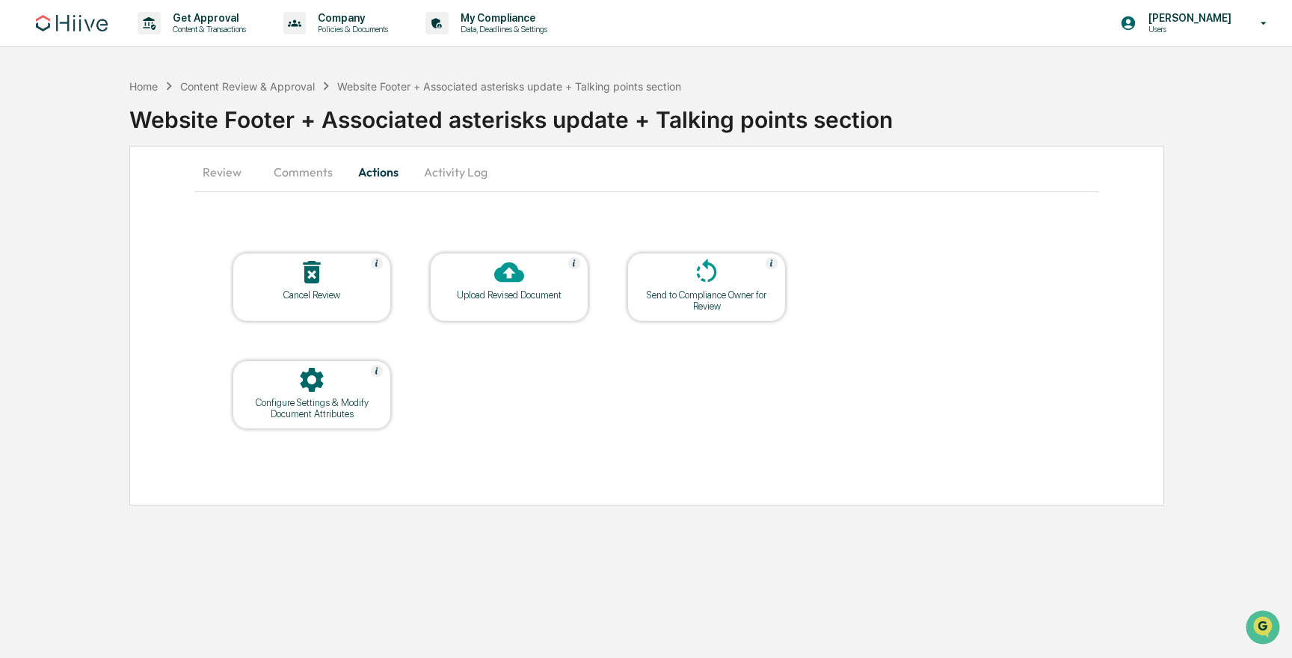
click at [514, 285] on icon at bounding box center [509, 272] width 30 height 30
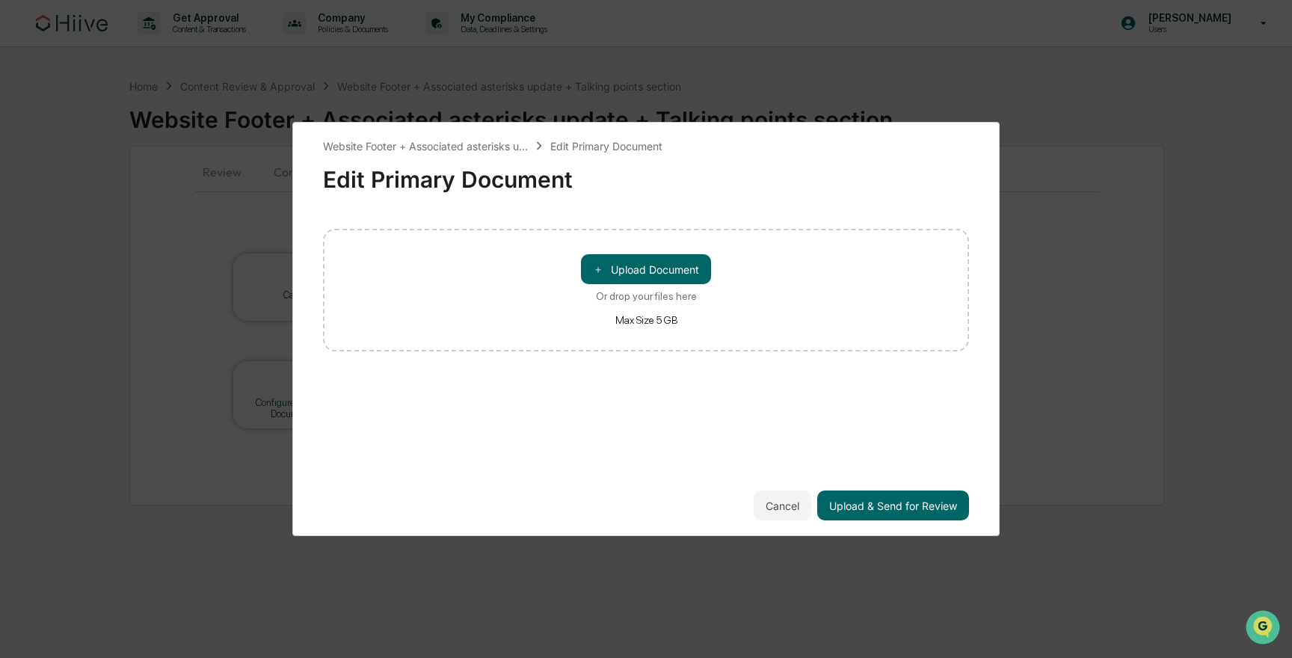
click at [674, 512] on div "Cancel Upload & Send for Review" at bounding box center [646, 505] width 646 height 30
click at [800, 504] on button "Cancel" at bounding box center [783, 505] width 58 height 30
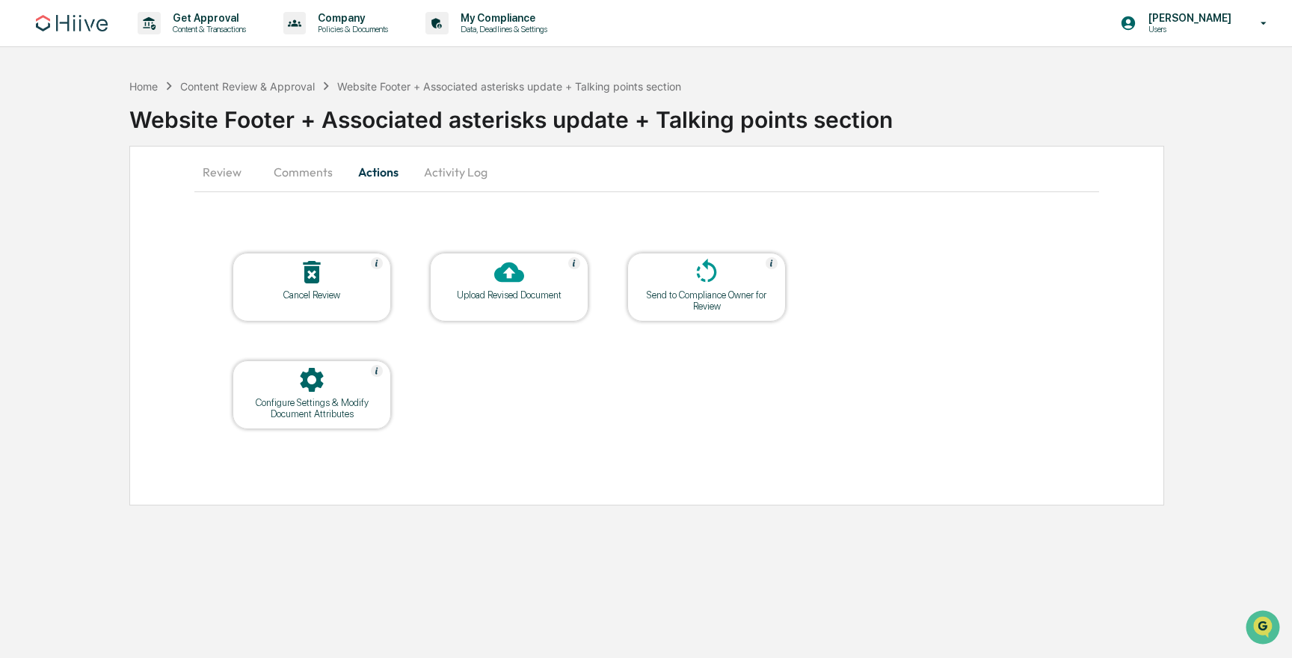
click at [493, 267] on div at bounding box center [509, 273] width 150 height 32
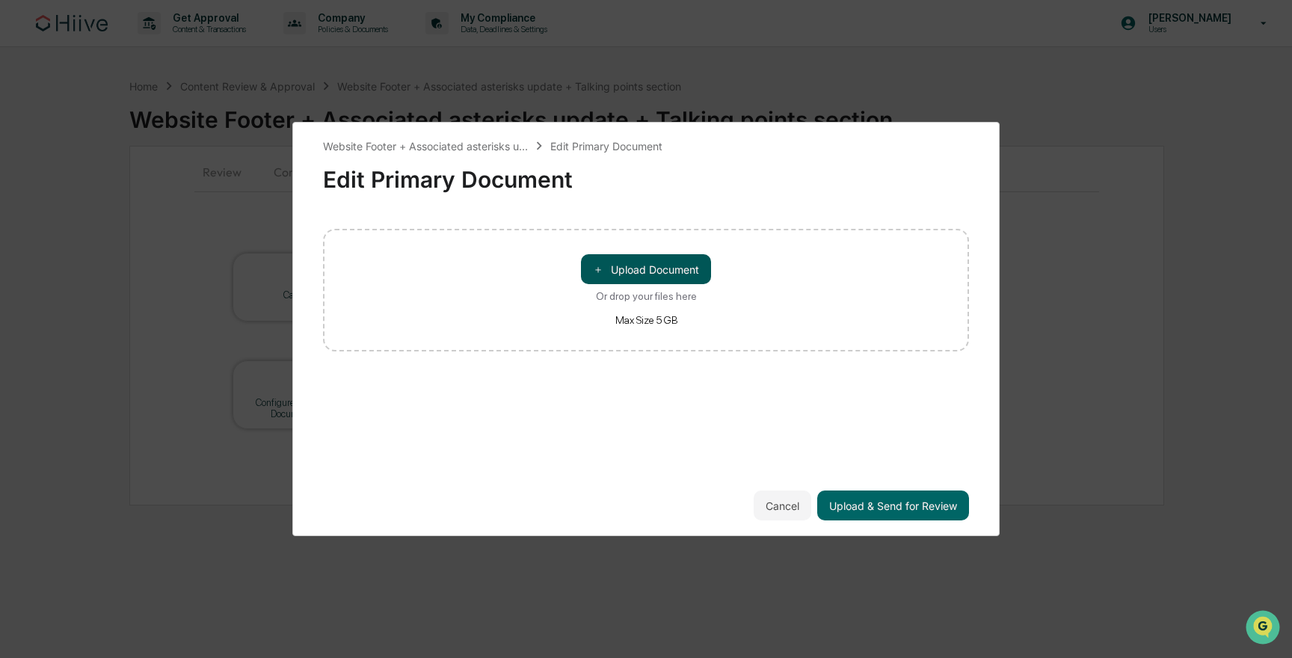
click at [639, 265] on button "＋ Upload Document" at bounding box center [646, 269] width 130 height 30
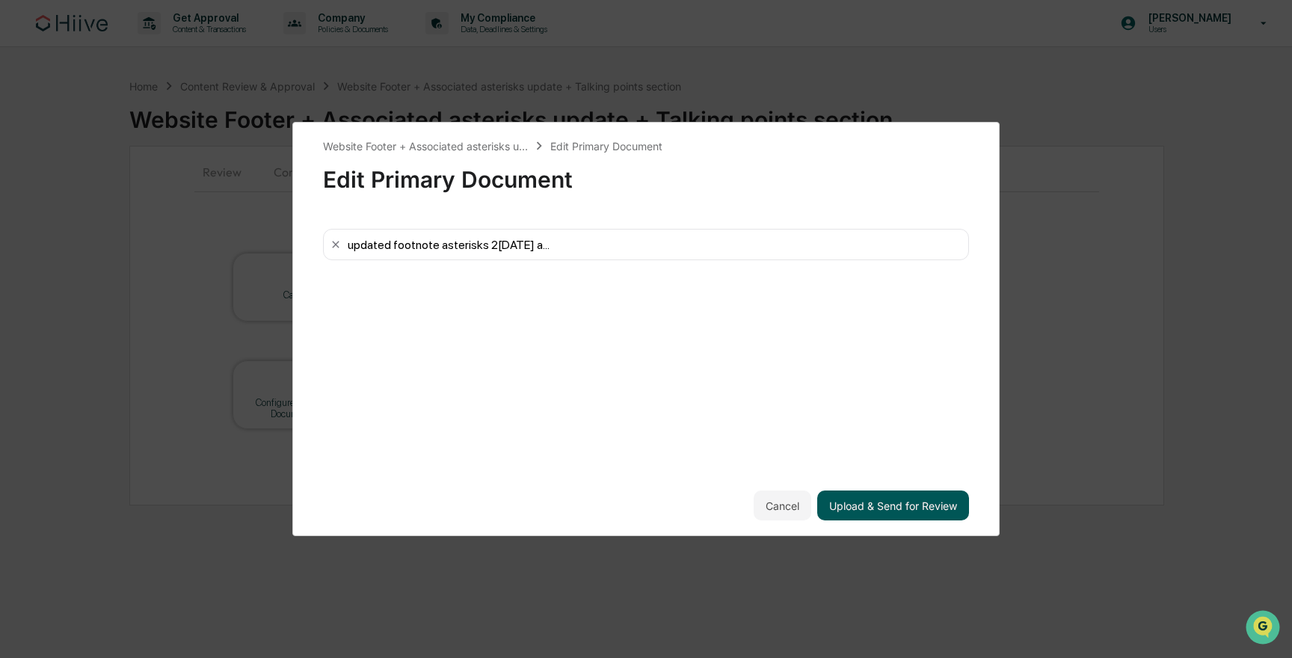
click at [877, 504] on button "Upload & Send for Review" at bounding box center [893, 505] width 152 height 30
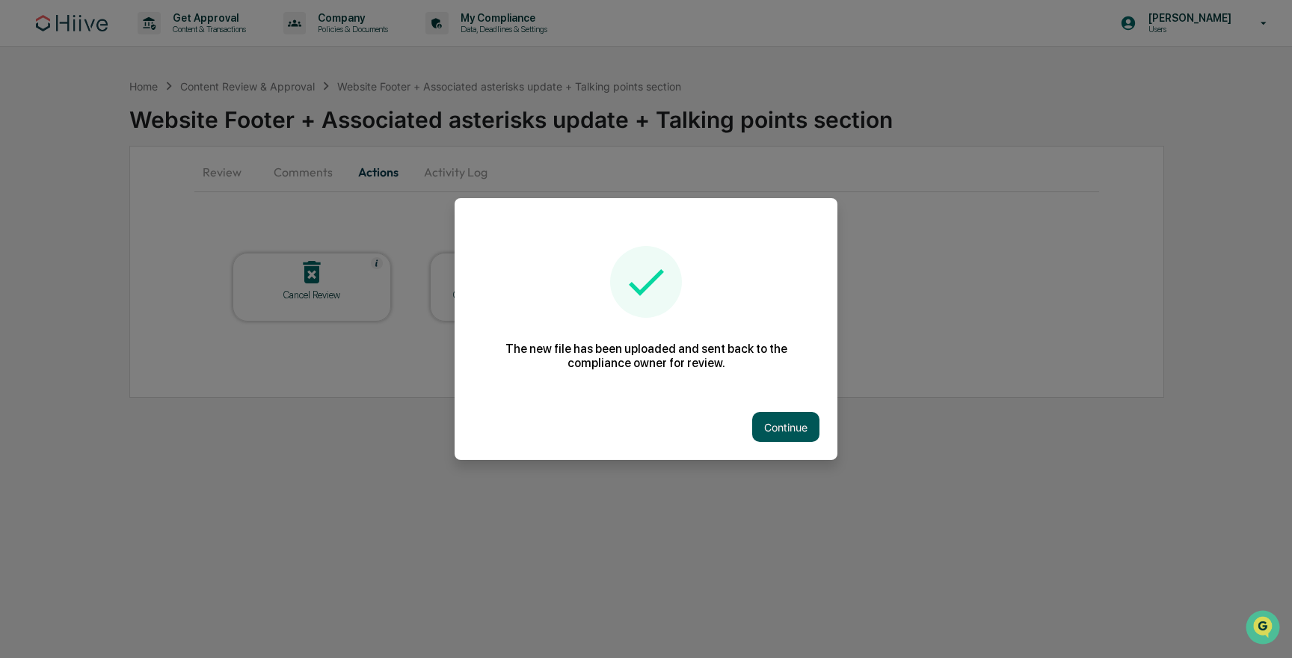
click at [766, 420] on button "Continue" at bounding box center [785, 427] width 67 height 30
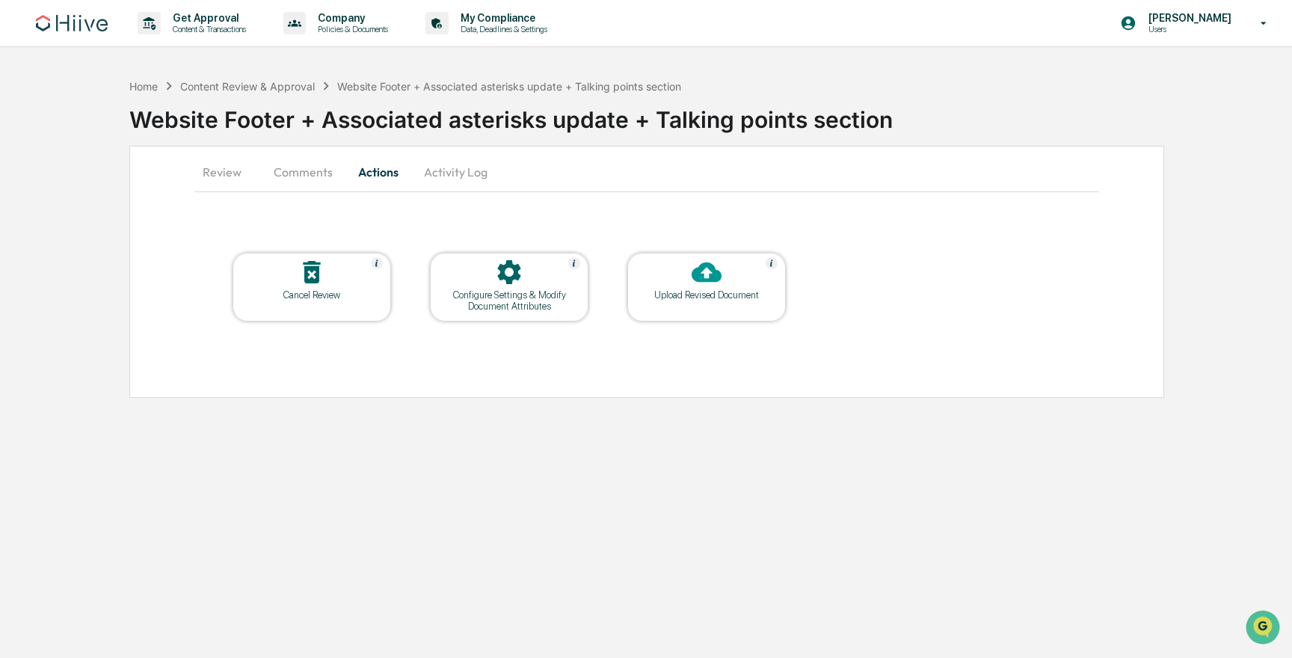
click at [218, 166] on button "Review" at bounding box center [227, 172] width 67 height 36
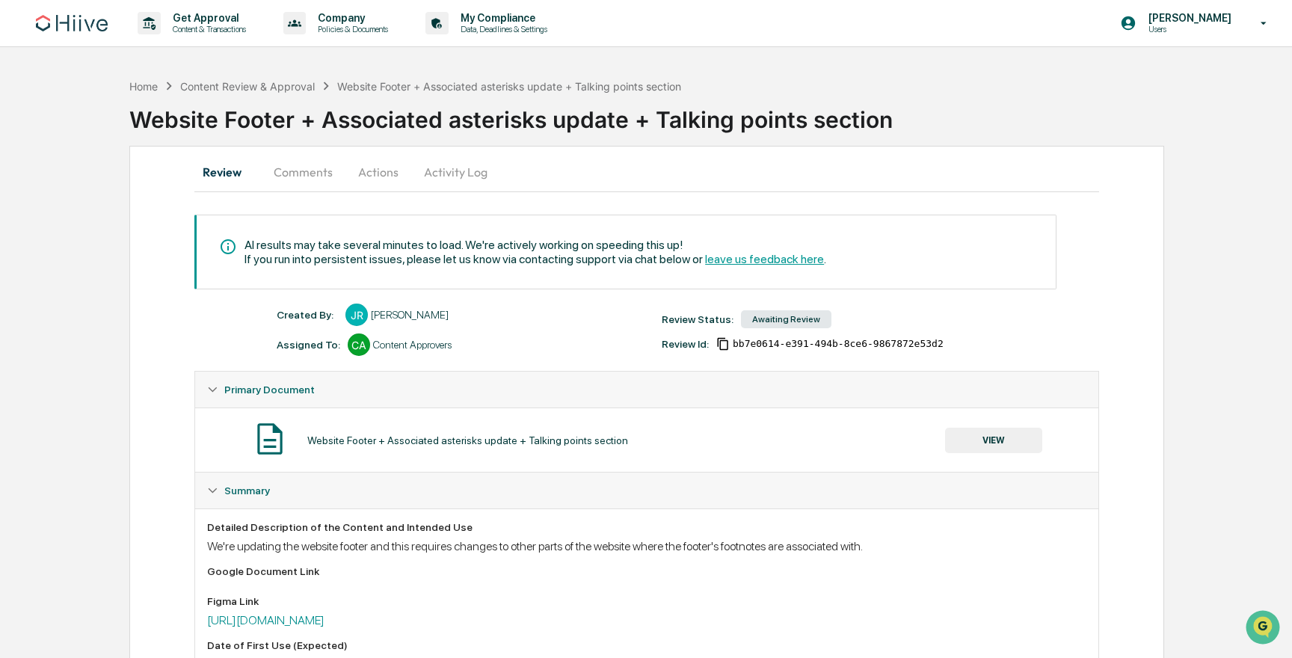
click at [824, 262] on span "leave us feedback here" at bounding box center [764, 259] width 119 height 14
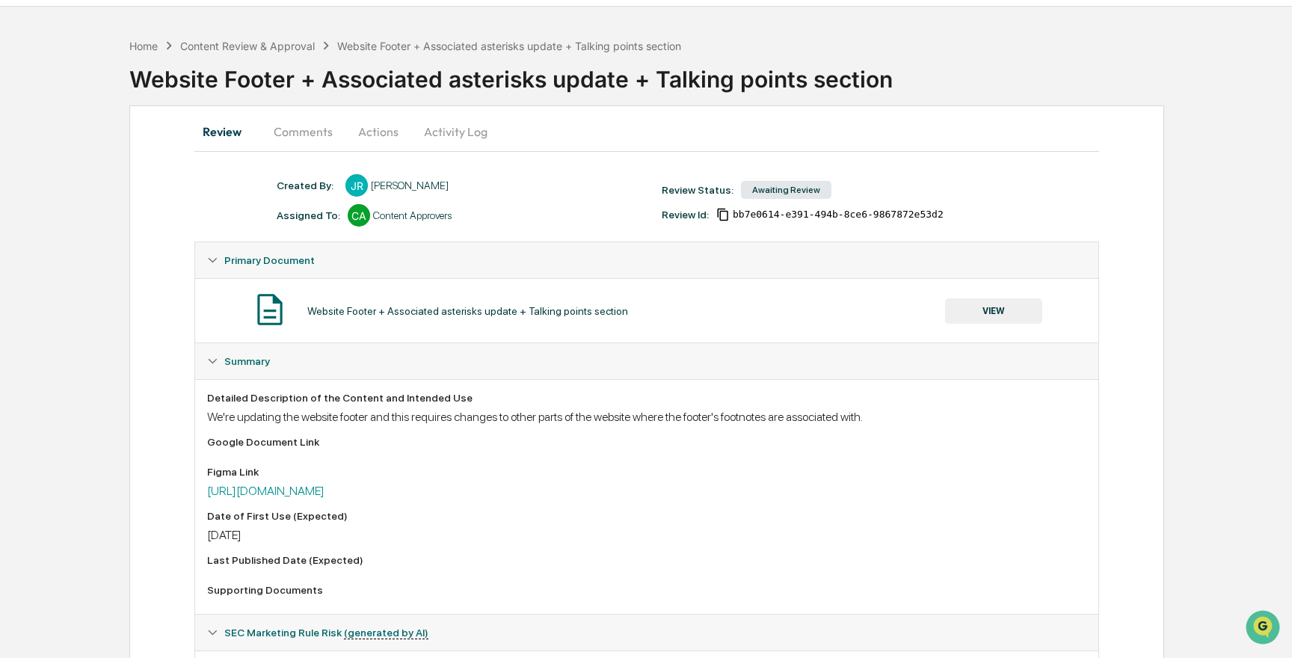
scroll to position [45, 0]
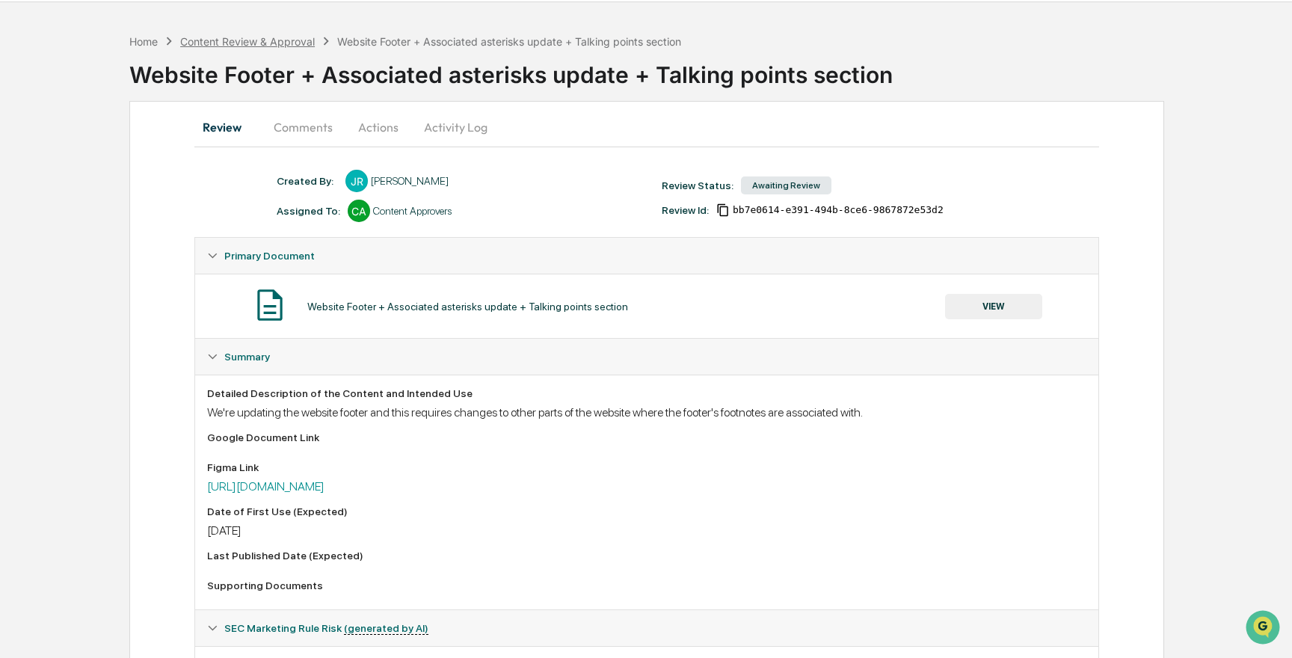
click at [231, 39] on div "Content Review & Approval" at bounding box center [247, 41] width 135 height 13
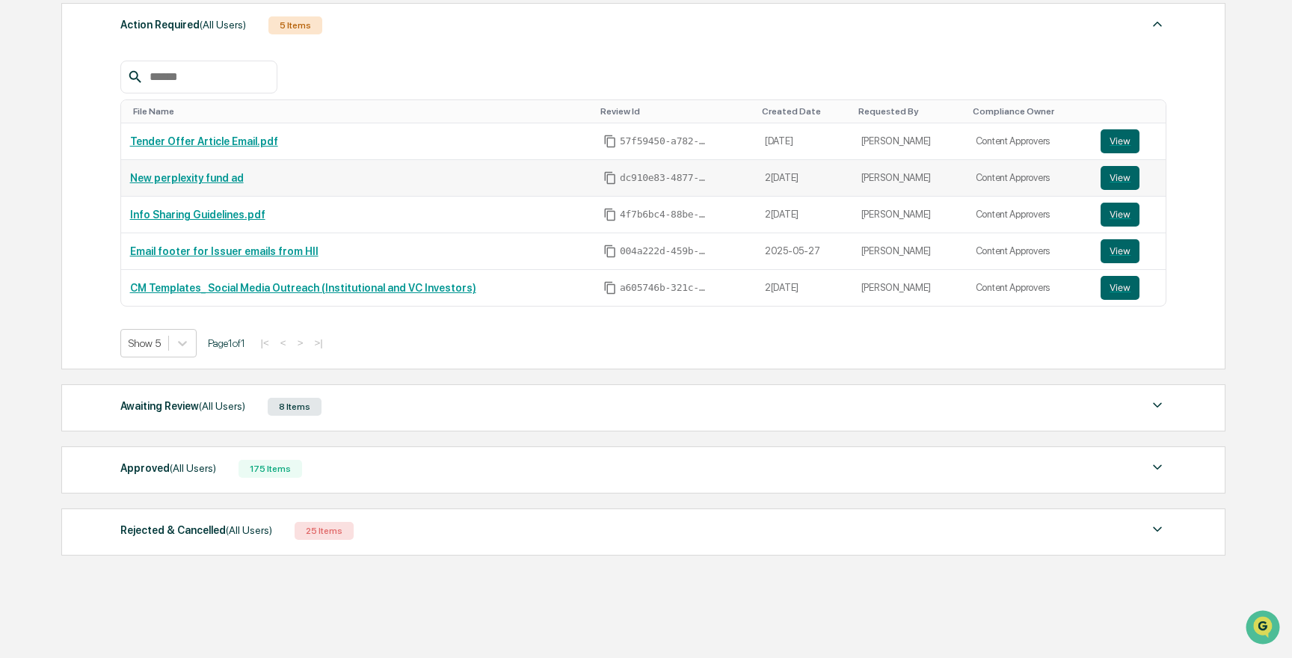
scroll to position [247, 0]
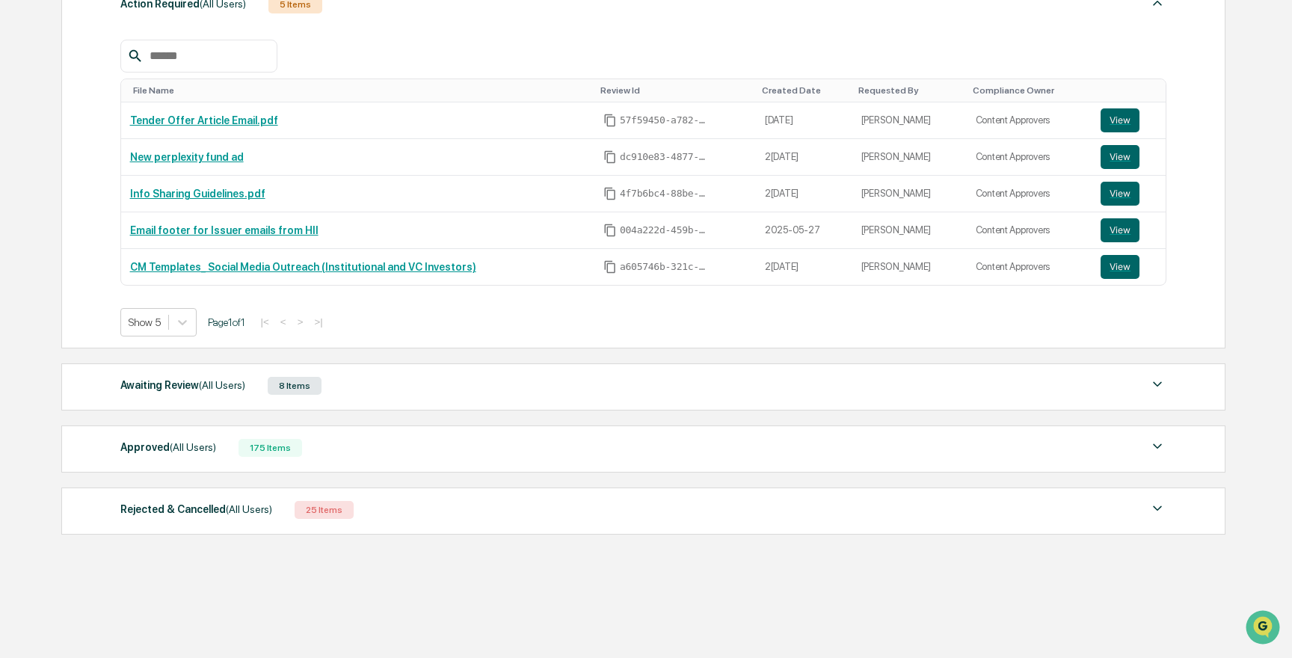
click at [385, 378] on div "Awaiting Review (All Users) 8 Items" at bounding box center [643, 385] width 1047 height 21
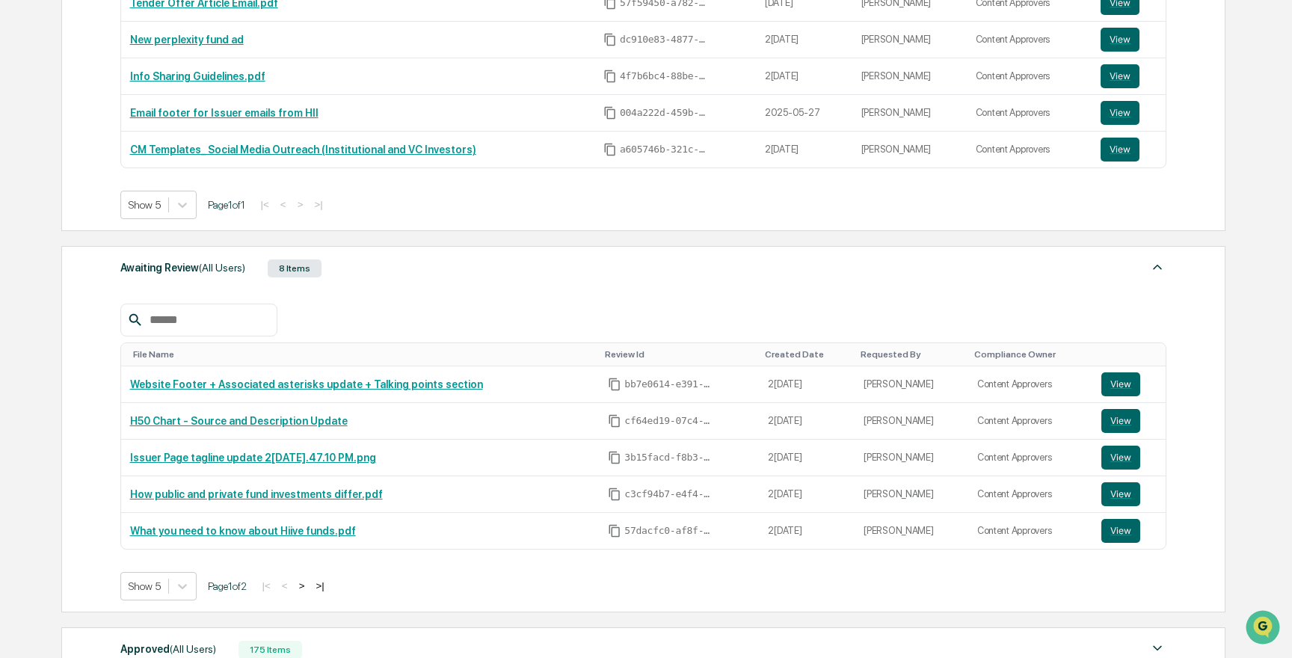
scroll to position [378, 0]
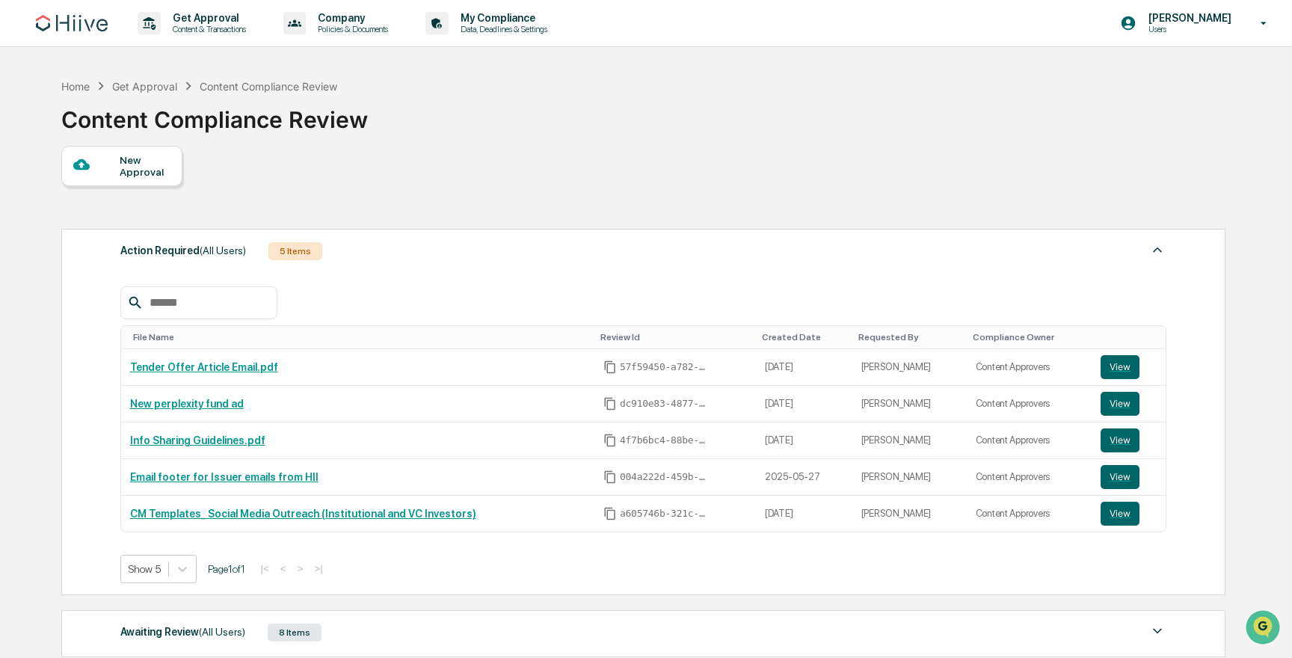
click at [143, 159] on div "New Approval" at bounding box center [145, 166] width 50 height 24
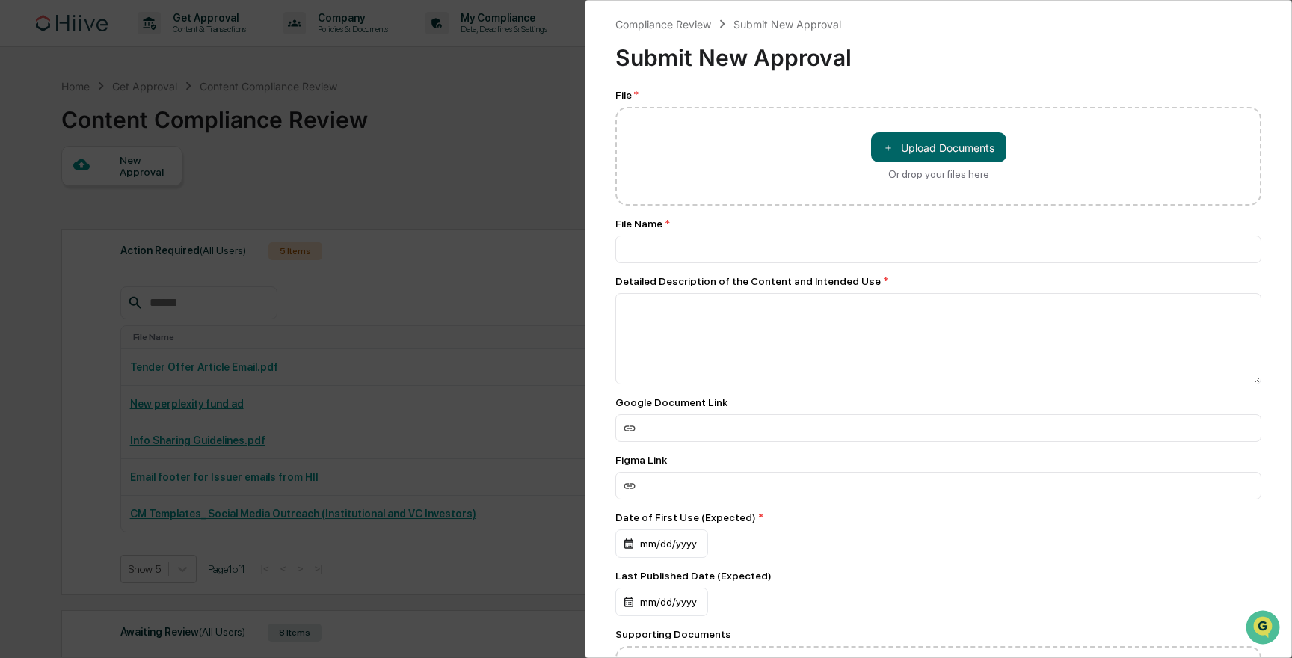
click at [361, 278] on div "Compliance Review Submit New Approval Submit New Approval File * ＋ Upload Docum…" at bounding box center [646, 329] width 1292 height 658
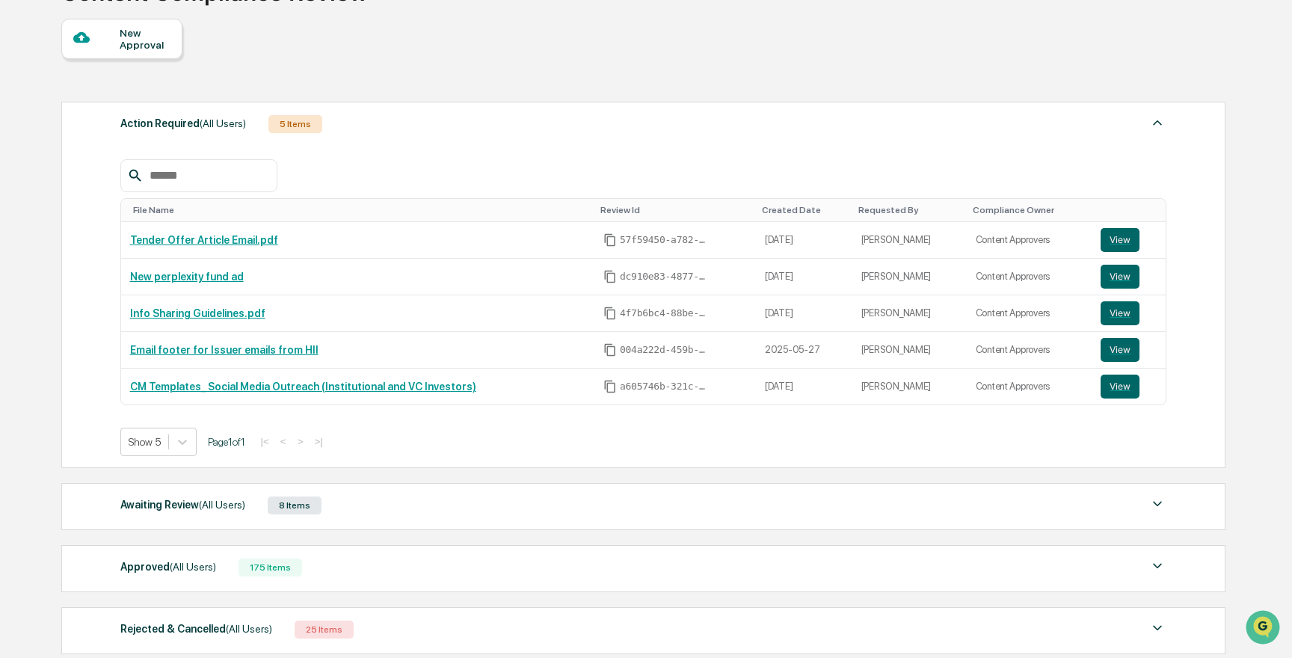
scroll to position [247, 0]
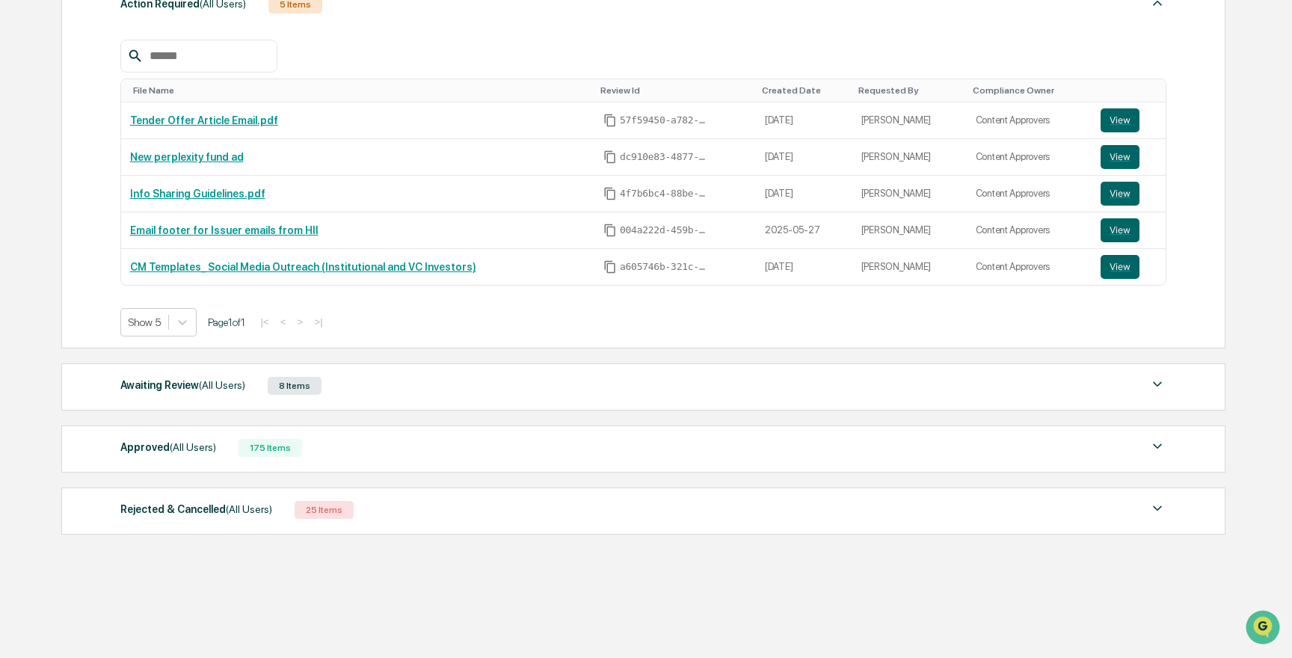
click at [376, 437] on div "Approved (All Users) 175 Items" at bounding box center [643, 447] width 1047 height 21
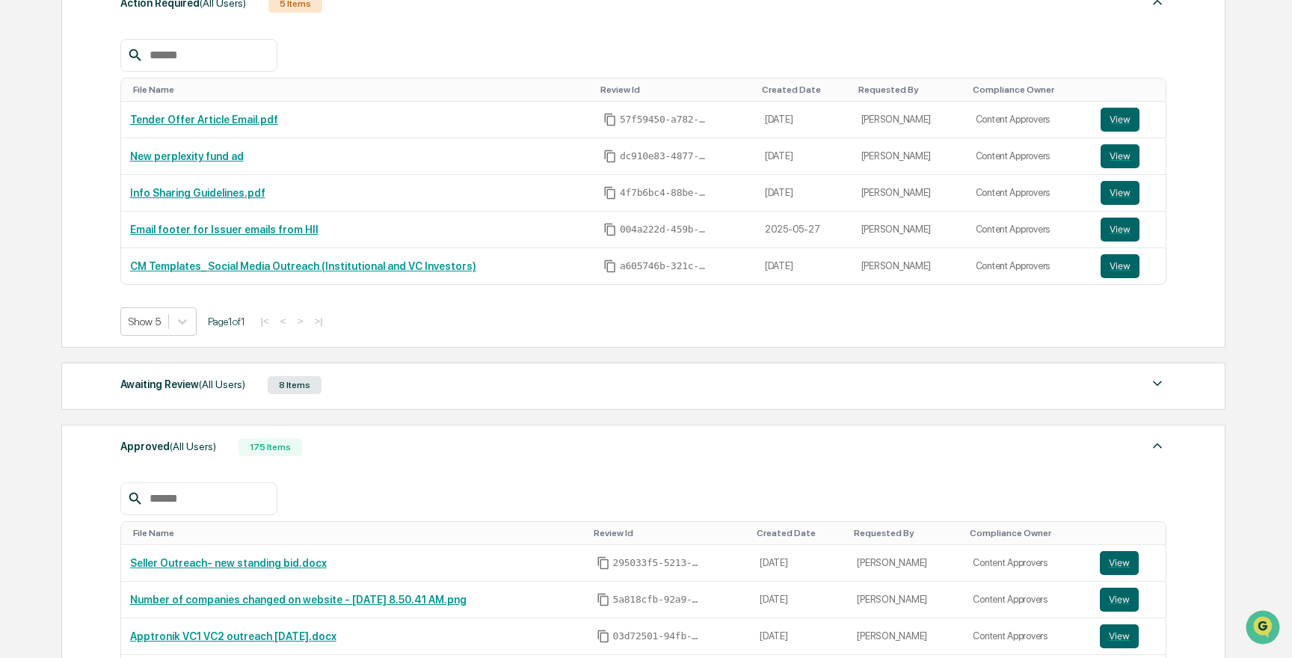
click at [403, 372] on div "Awaiting Review (All Users) 8 Items File Name Review Id Created Date Requested …" at bounding box center [643, 386] width 1164 height 47
click at [393, 383] on div "Awaiting Review (All Users) 8 Items" at bounding box center [643, 385] width 1047 height 21
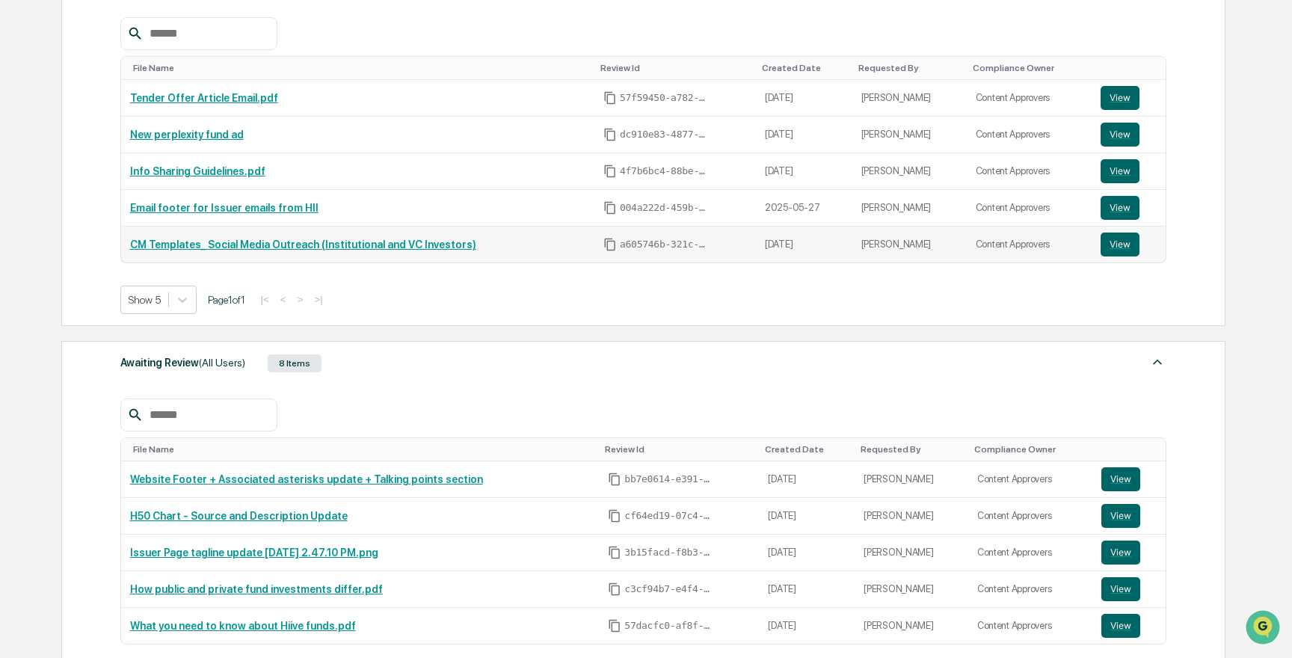
scroll to position [280, 0]
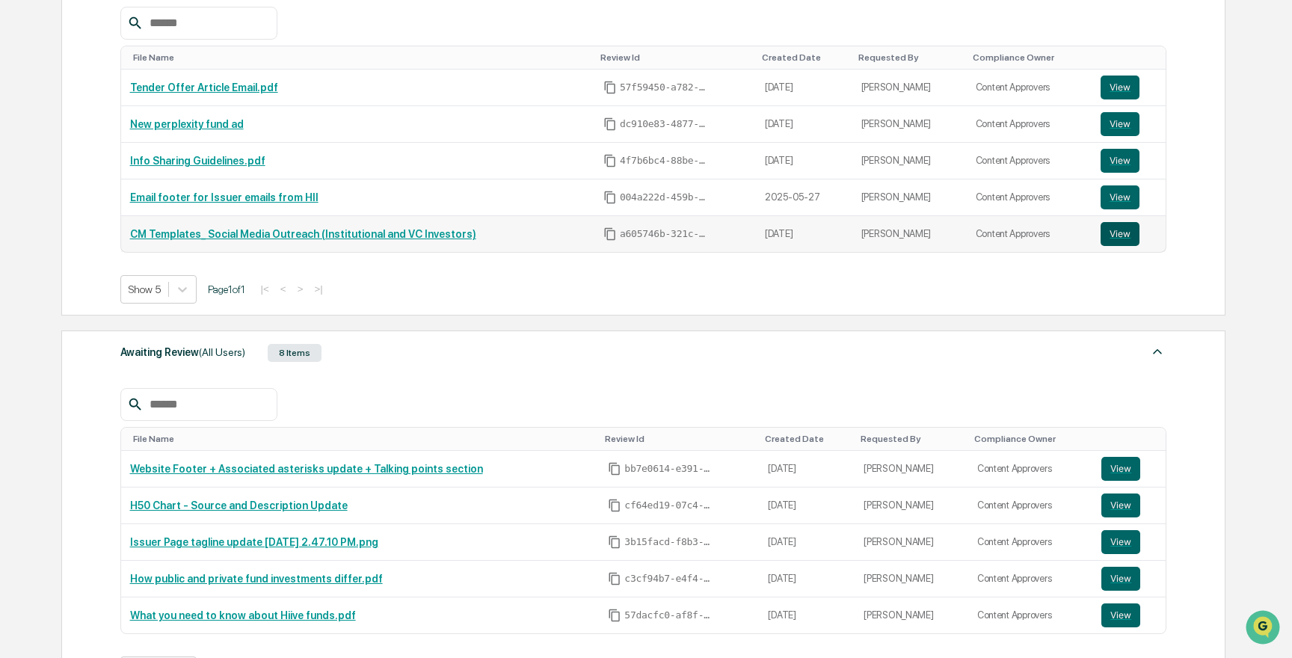
click at [1113, 238] on button "View" at bounding box center [1119, 234] width 39 height 24
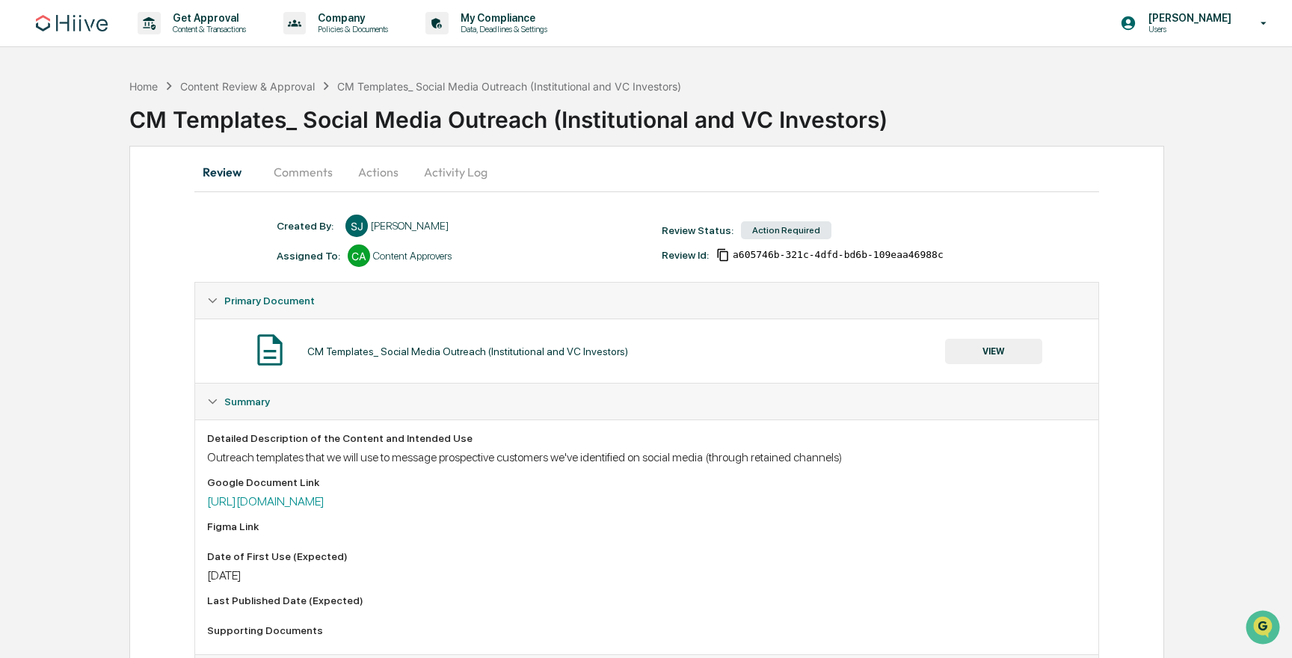
click at [883, 124] on div "CM Templates_ Social Media Outreach (Institutional and VC Investors)" at bounding box center [710, 113] width 1163 height 39
click at [302, 87] on div "Content Review & Approval" at bounding box center [247, 86] width 135 height 13
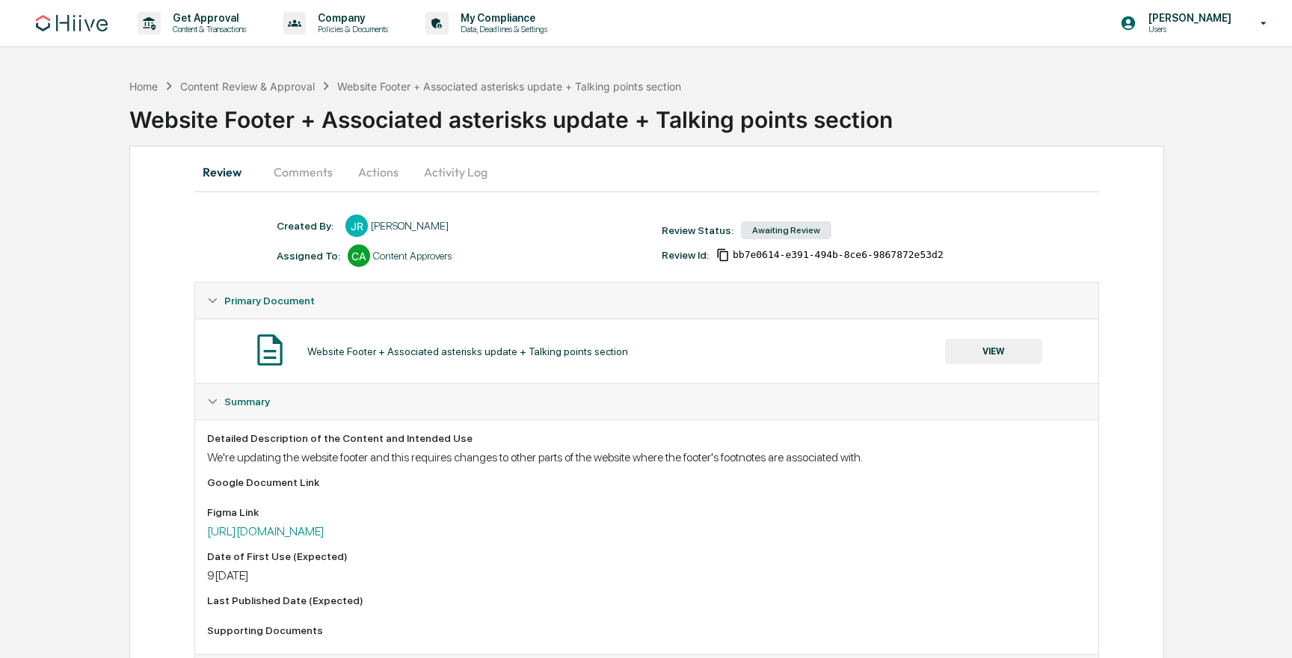
click at [576, 135] on div "Website Footer + Associated asterisks update + Talking points section" at bounding box center [710, 116] width 1163 height 45
click at [589, 120] on div "Website Footer + Associated asterisks update + Talking points section" at bounding box center [710, 113] width 1163 height 39
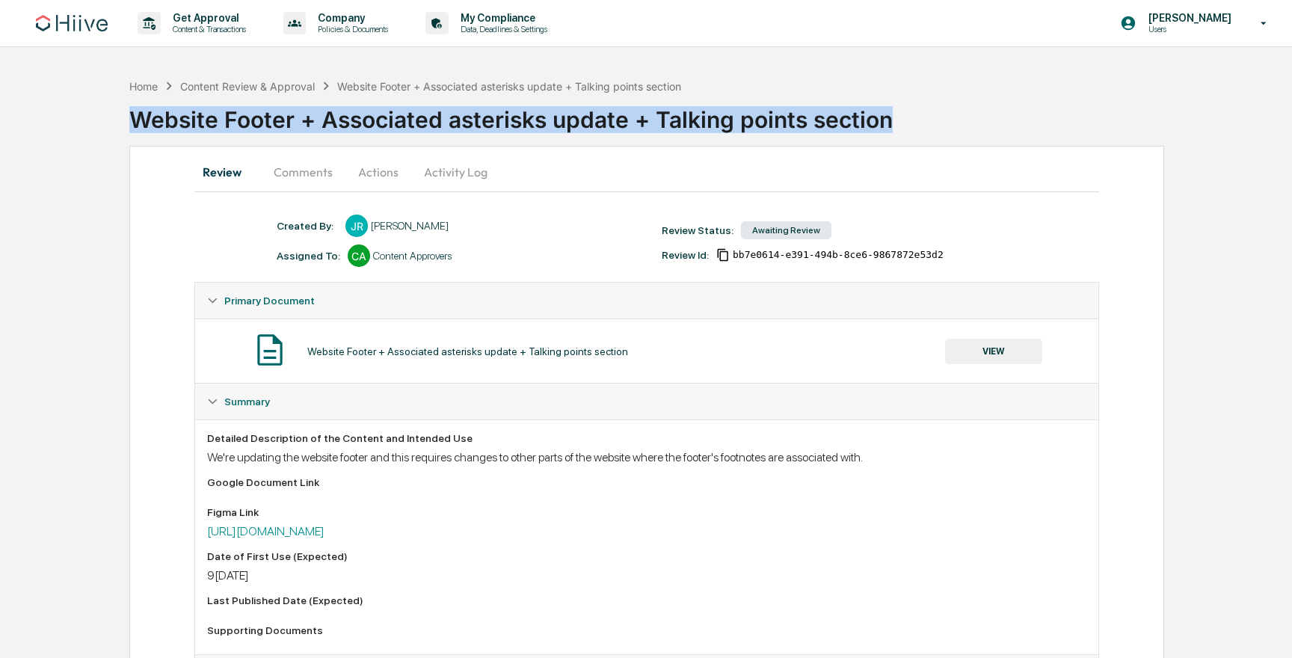
click at [589, 120] on div "Website Footer + Associated asterisks update + Talking points section" at bounding box center [710, 113] width 1163 height 39
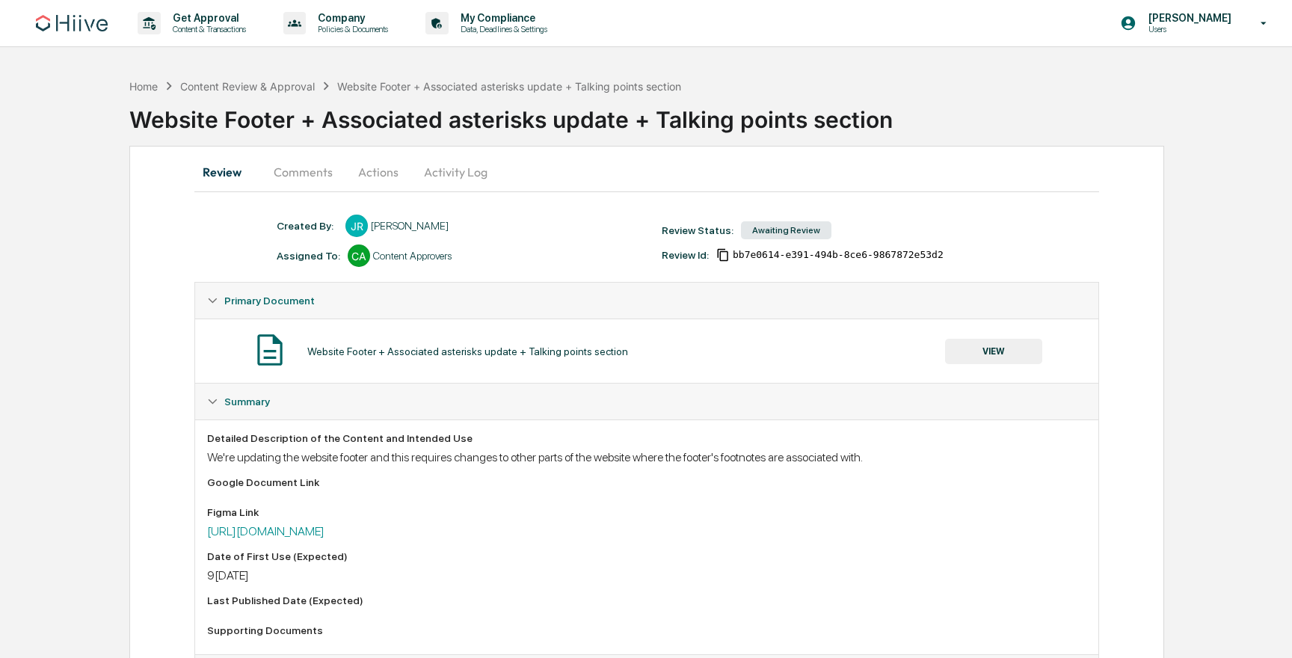
click at [644, 104] on div "Website Footer + Associated asterisks update + Talking points section" at bounding box center [710, 113] width 1163 height 39
click at [452, 191] on div "Review Comments Actions Activity Log" at bounding box center [646, 173] width 905 height 38
click at [450, 176] on button "Activity Log" at bounding box center [455, 172] width 87 height 36
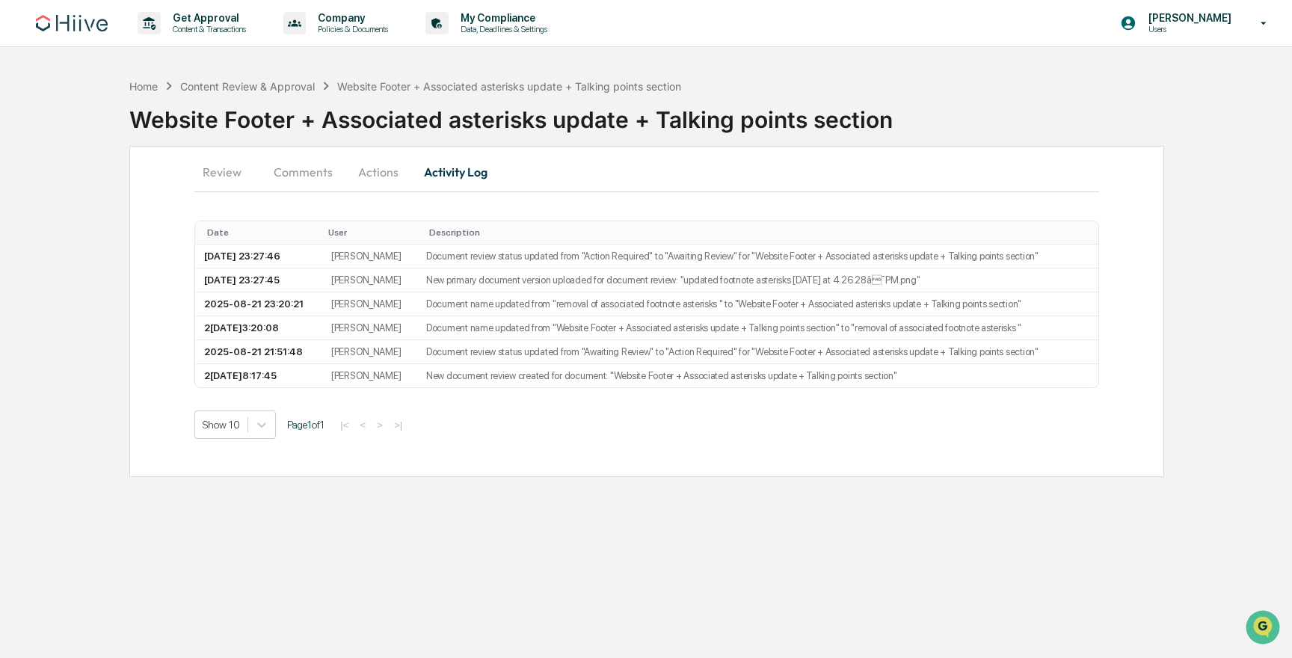
click at [372, 182] on button "Actions" at bounding box center [378, 172] width 67 height 36
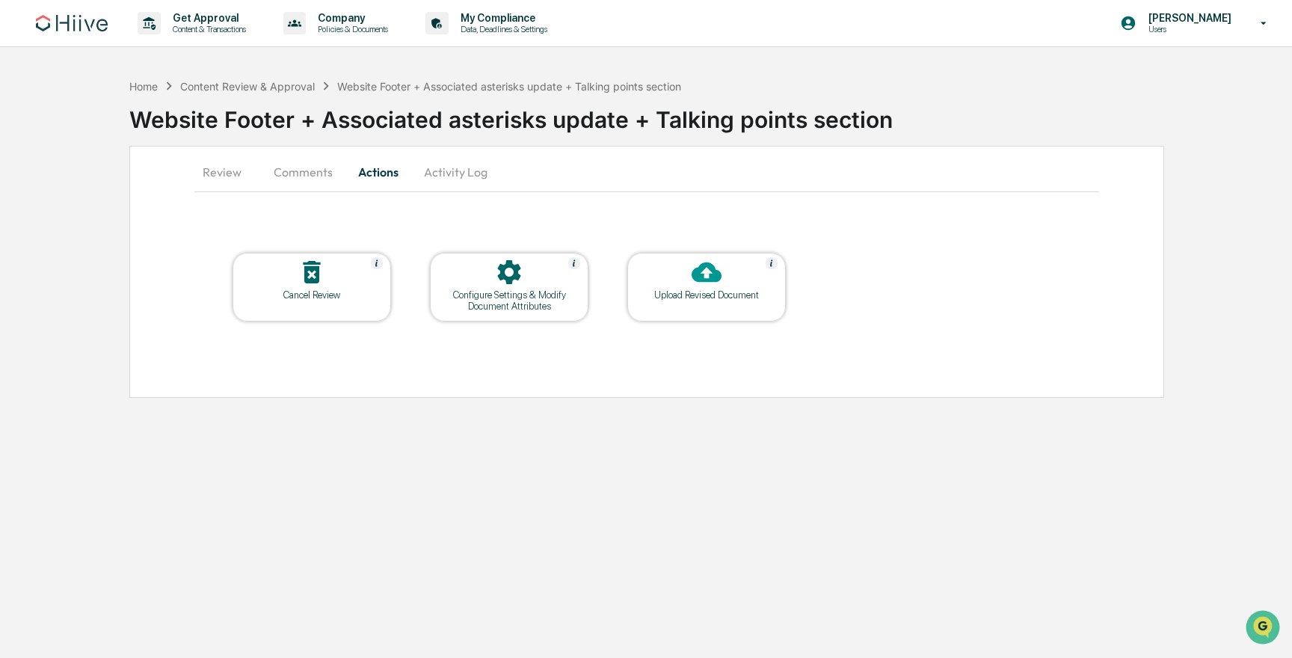
click at [290, 164] on button "Comments" at bounding box center [303, 172] width 83 height 36
